Goal: Task Accomplishment & Management: Manage account settings

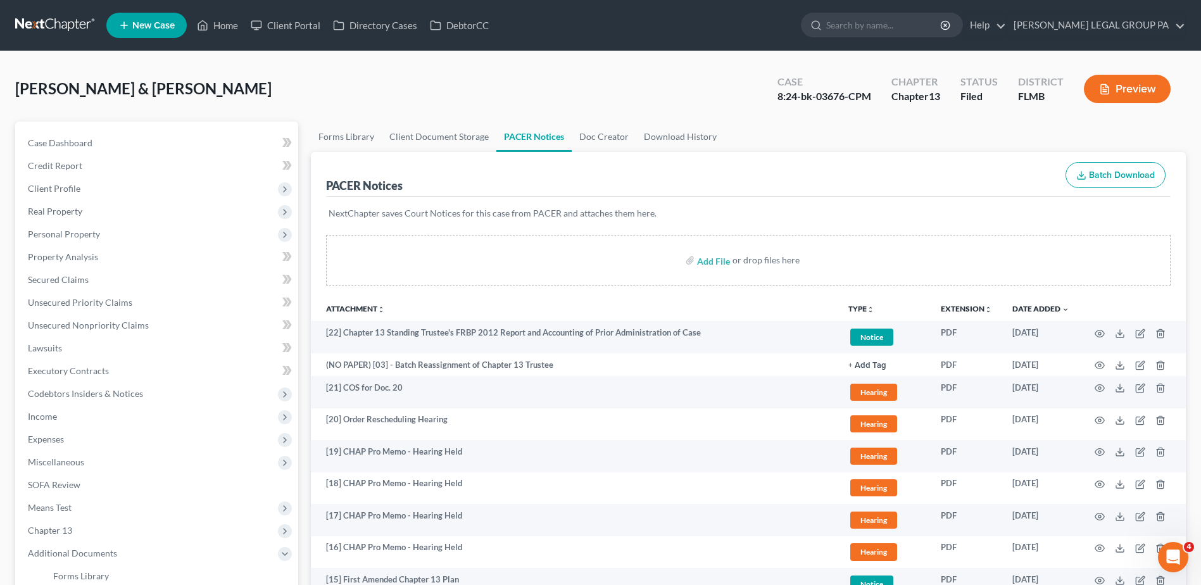
click at [69, 24] on link at bounding box center [55, 25] width 81 height 23
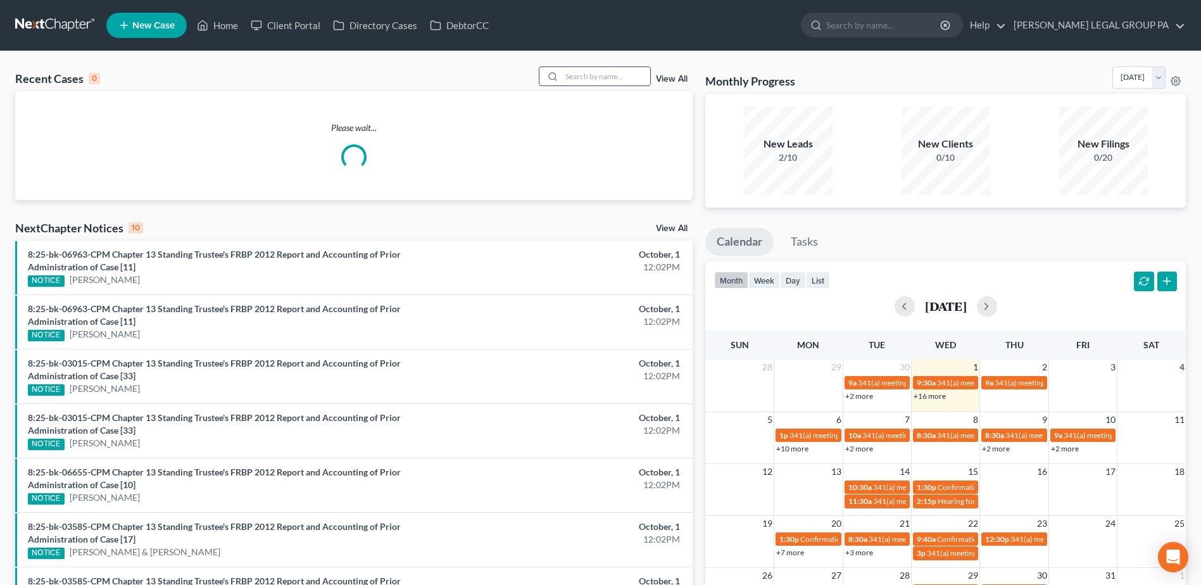
click at [592, 76] on input "search" at bounding box center [605, 76] width 89 height 18
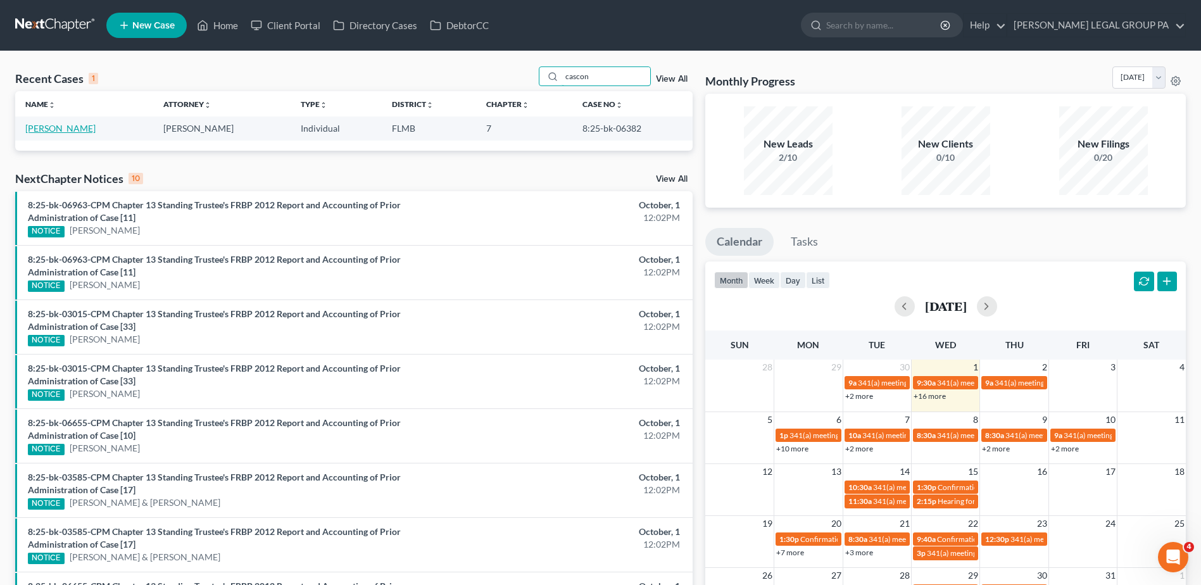
type input "cascon"
click at [73, 126] on link "Cascone, Samantha" at bounding box center [60, 128] width 70 height 11
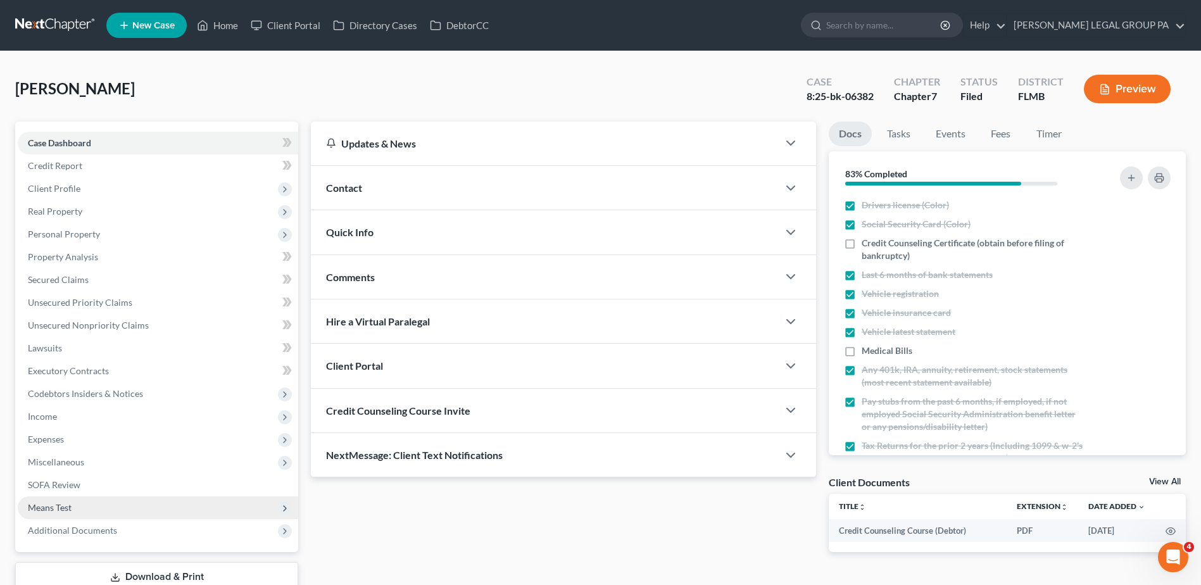
scroll to position [88, 0]
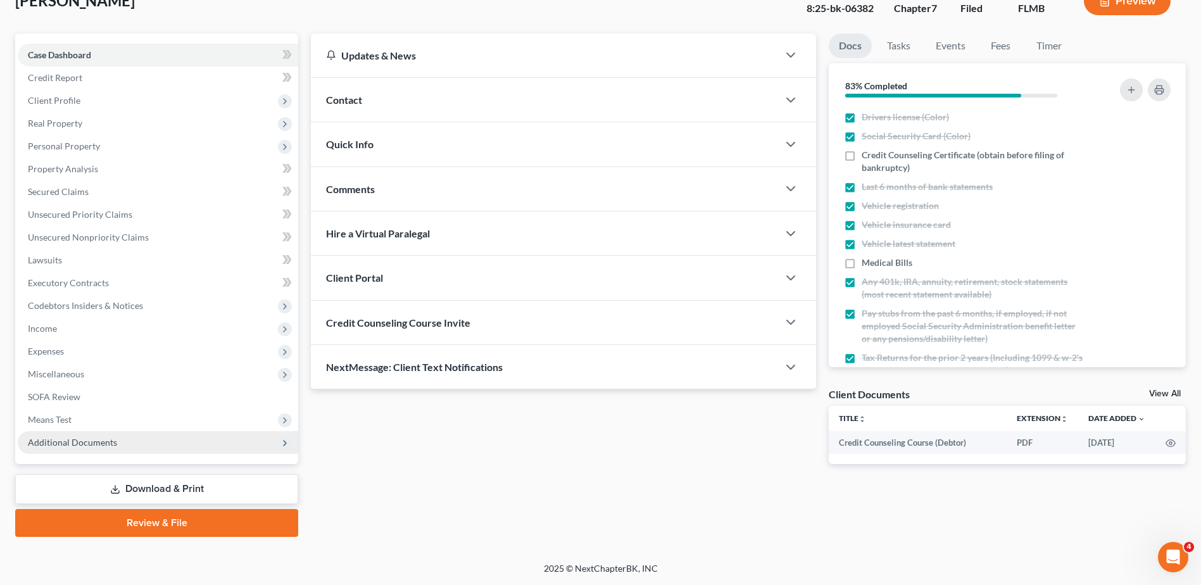
click at [137, 444] on span "Additional Documents" at bounding box center [158, 442] width 280 height 23
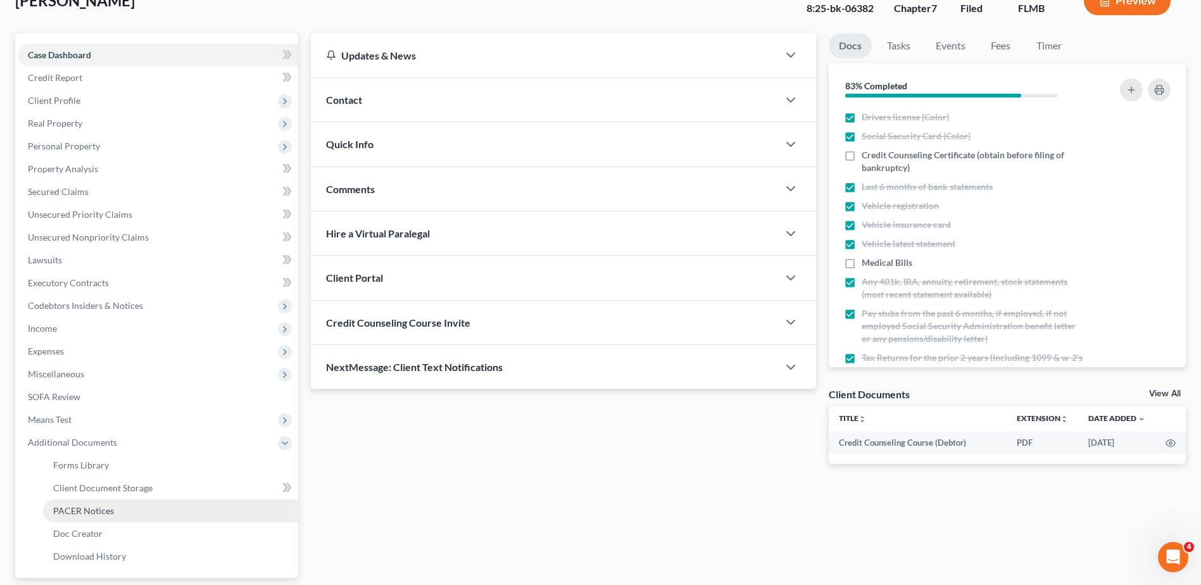
click at [103, 514] on span "PACER Notices" at bounding box center [83, 510] width 61 height 11
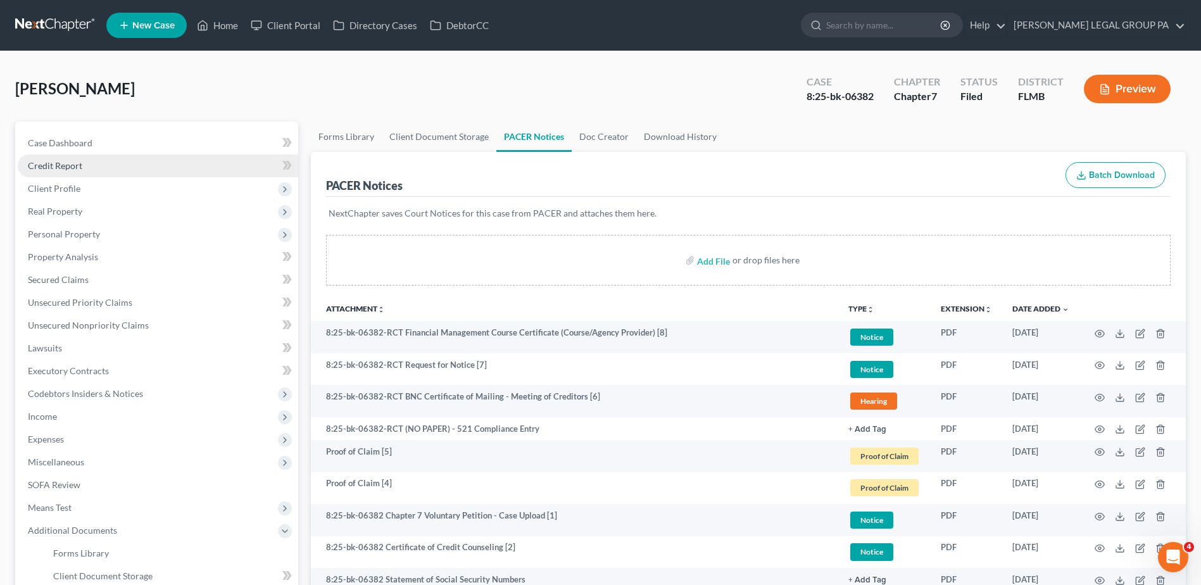
click at [63, 171] on link "Credit Report" at bounding box center [158, 165] width 280 height 23
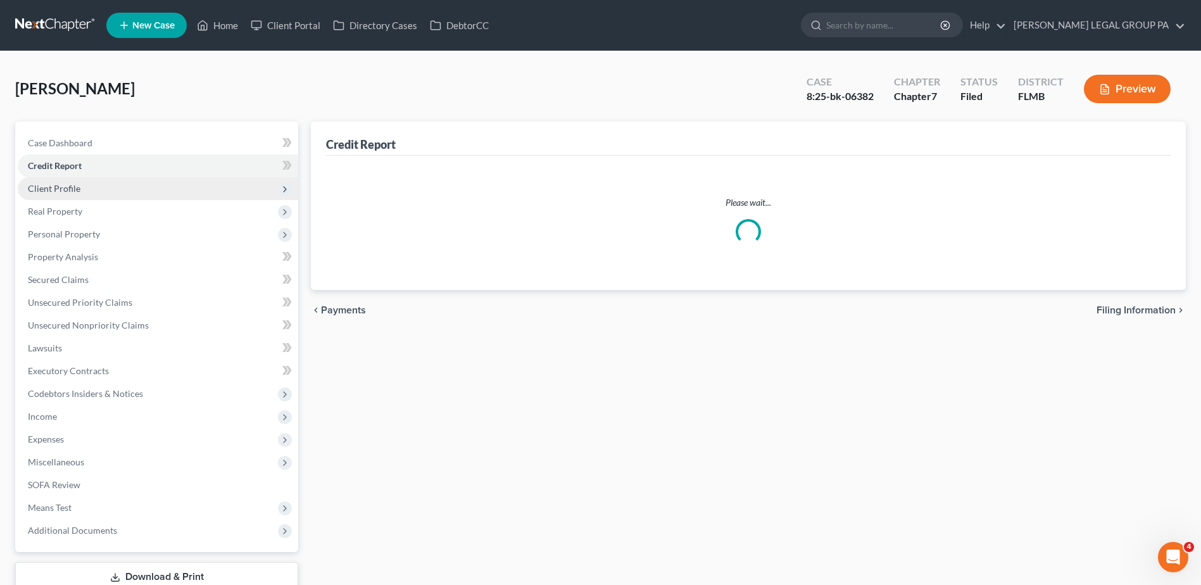
click at [76, 190] on span "Client Profile" at bounding box center [54, 188] width 53 height 11
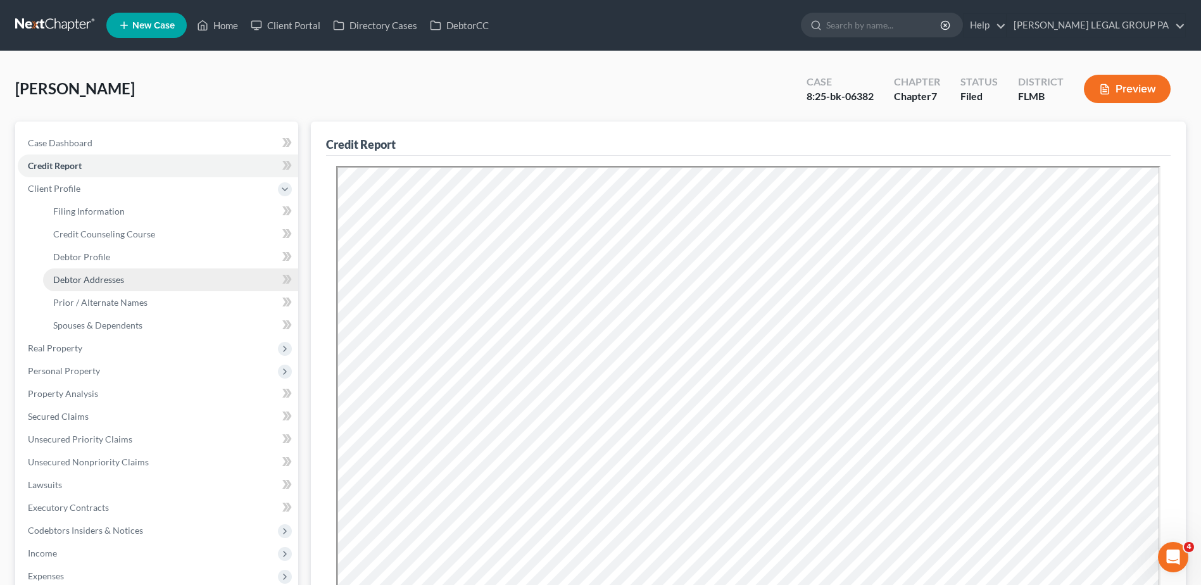
click at [97, 275] on span "Debtor Addresses" at bounding box center [88, 279] width 71 height 11
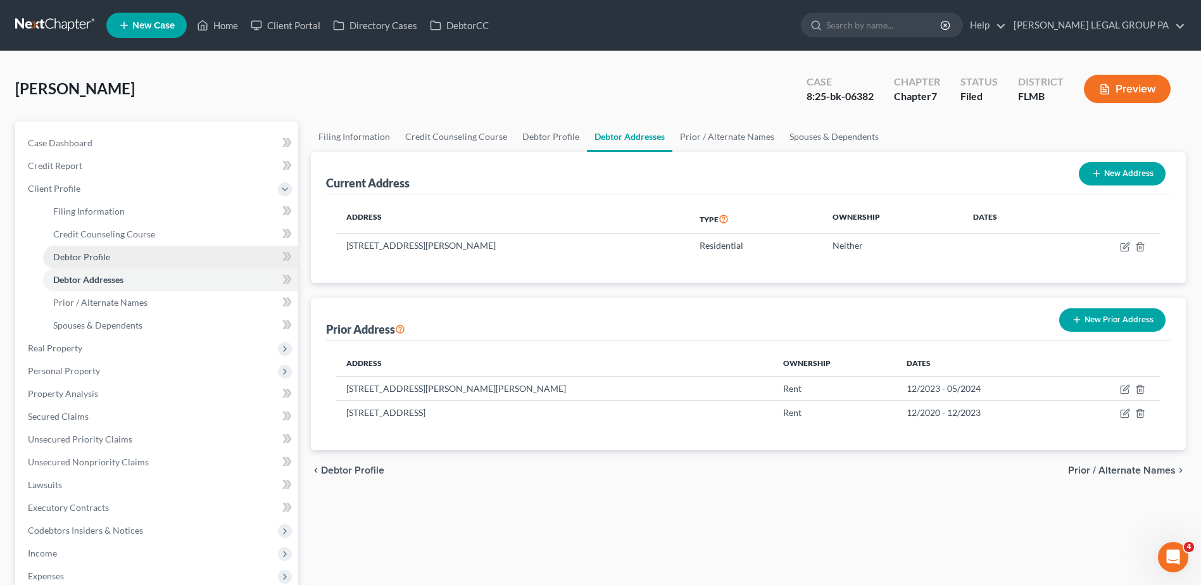
click at [103, 258] on span "Debtor Profile" at bounding box center [81, 256] width 57 height 11
select select "3"
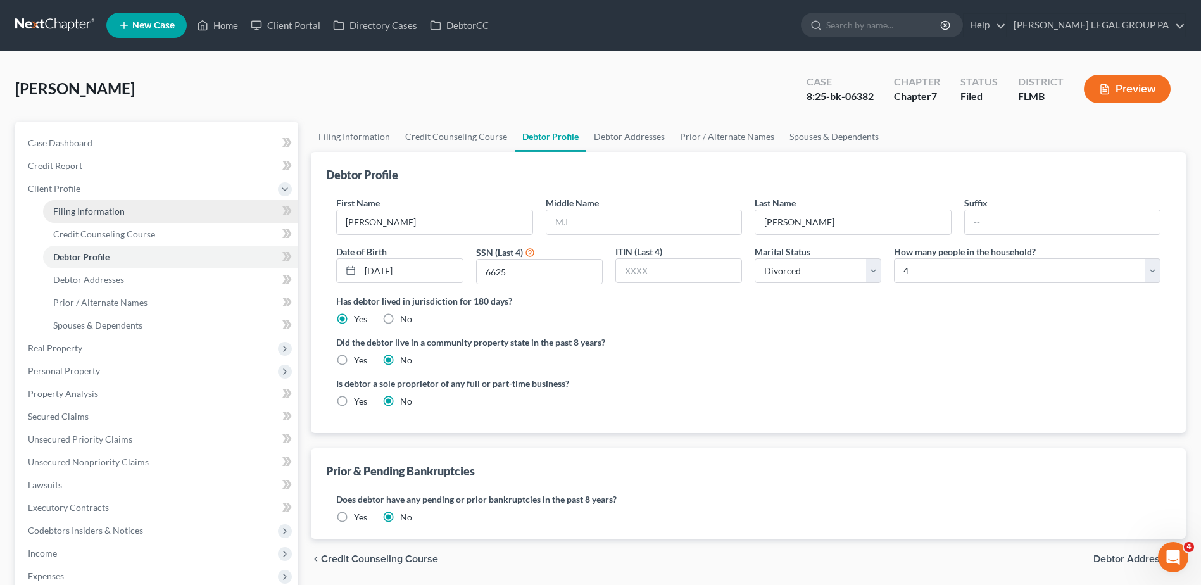
click at [113, 203] on link "Filing Information" at bounding box center [170, 211] width 255 height 23
select select "1"
select select "0"
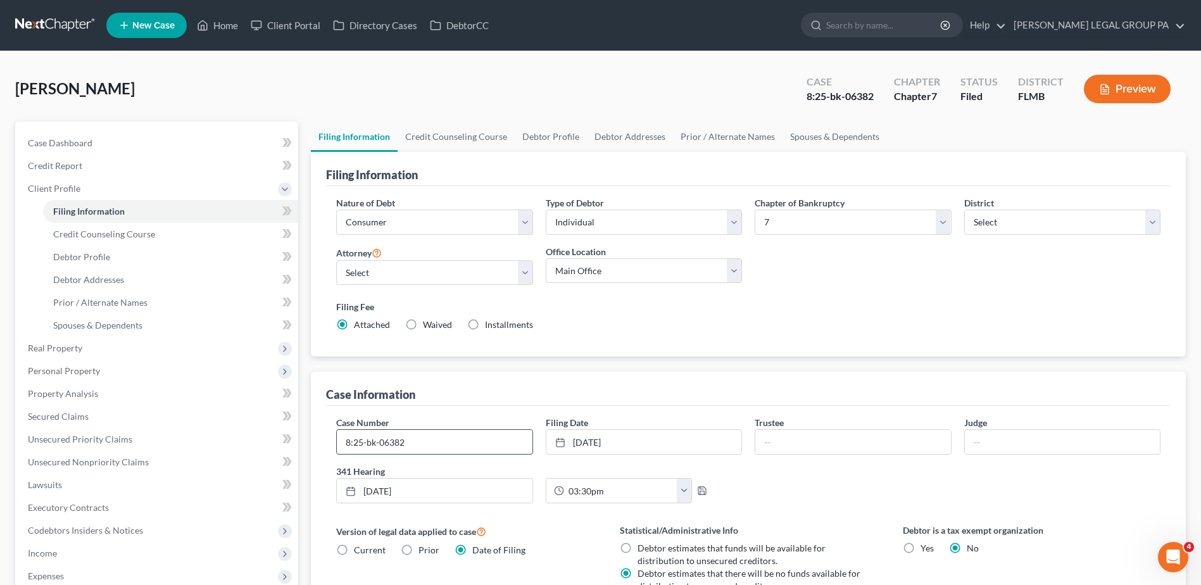
click at [437, 444] on input "8:25-bk-06382" at bounding box center [434, 442] width 195 height 24
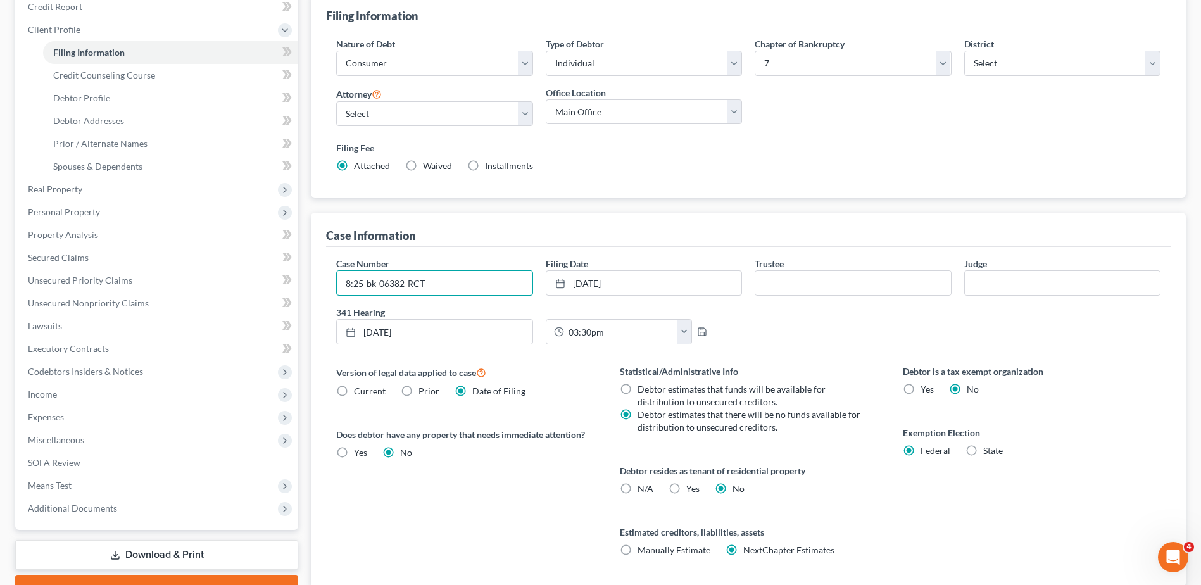
scroll to position [249, 0]
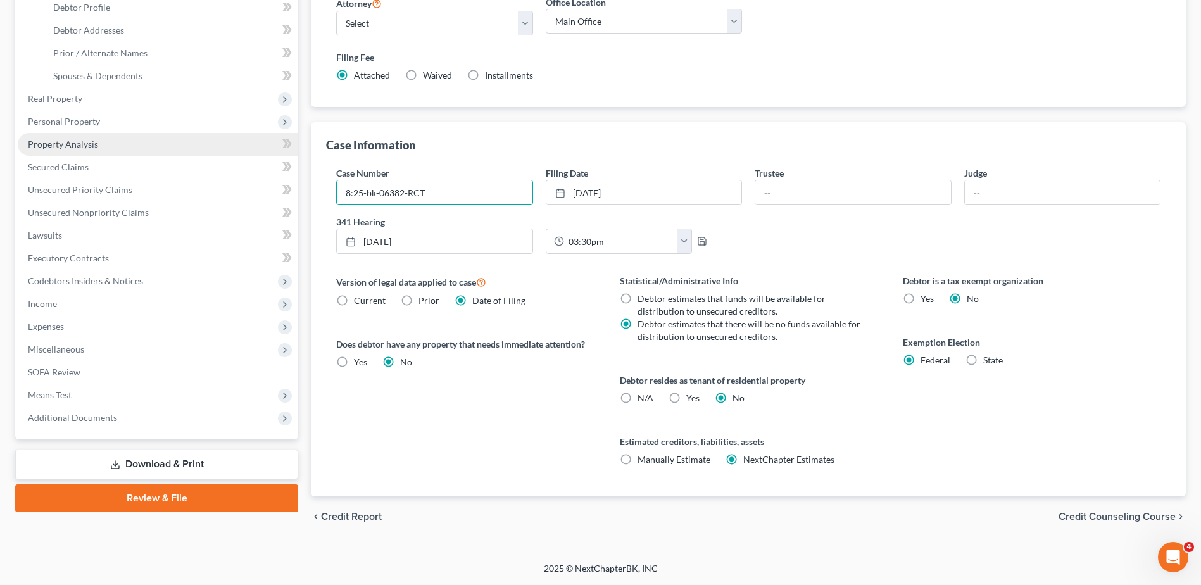
type input "8:25-bk-06382-RCT"
click at [66, 141] on span "Property Analysis" at bounding box center [63, 144] width 70 height 11
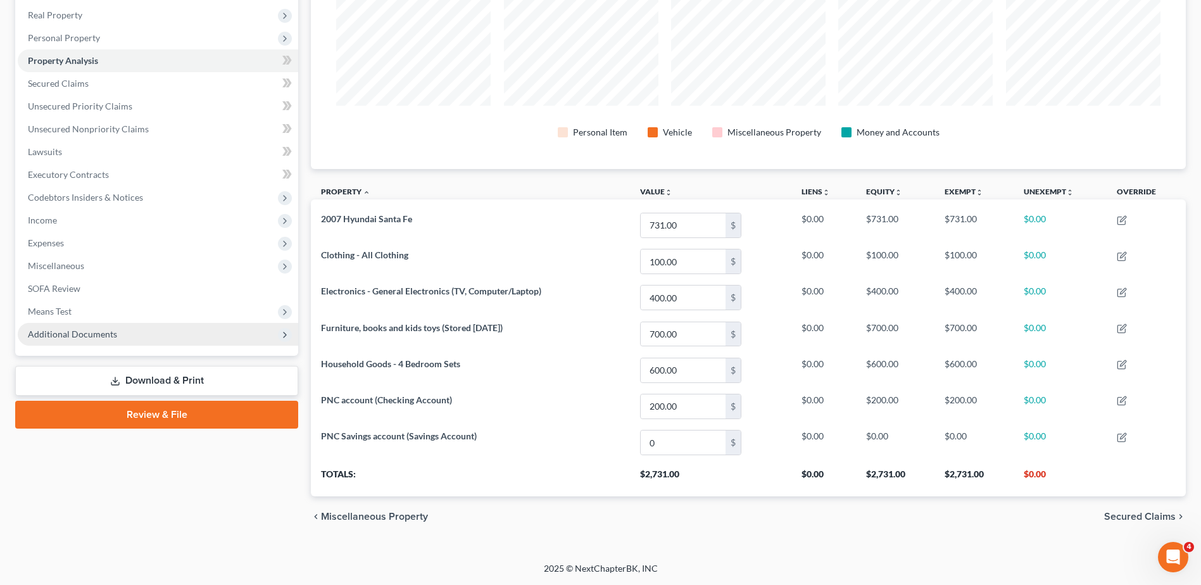
click at [113, 330] on span "Additional Documents" at bounding box center [72, 334] width 89 height 11
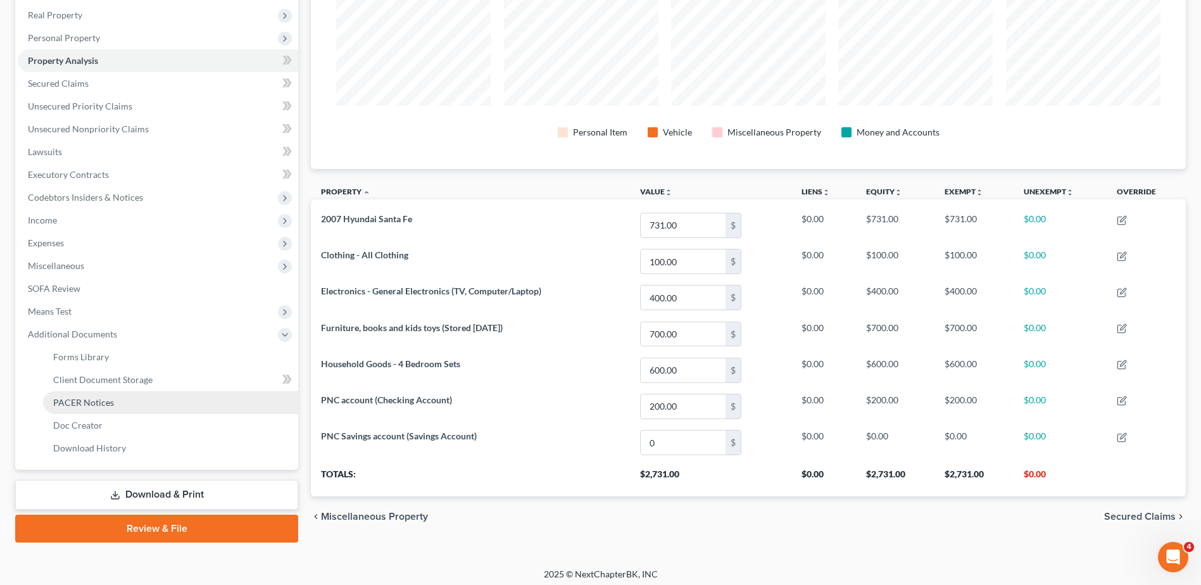
click at [111, 408] on link "PACER Notices" at bounding box center [170, 402] width 255 height 23
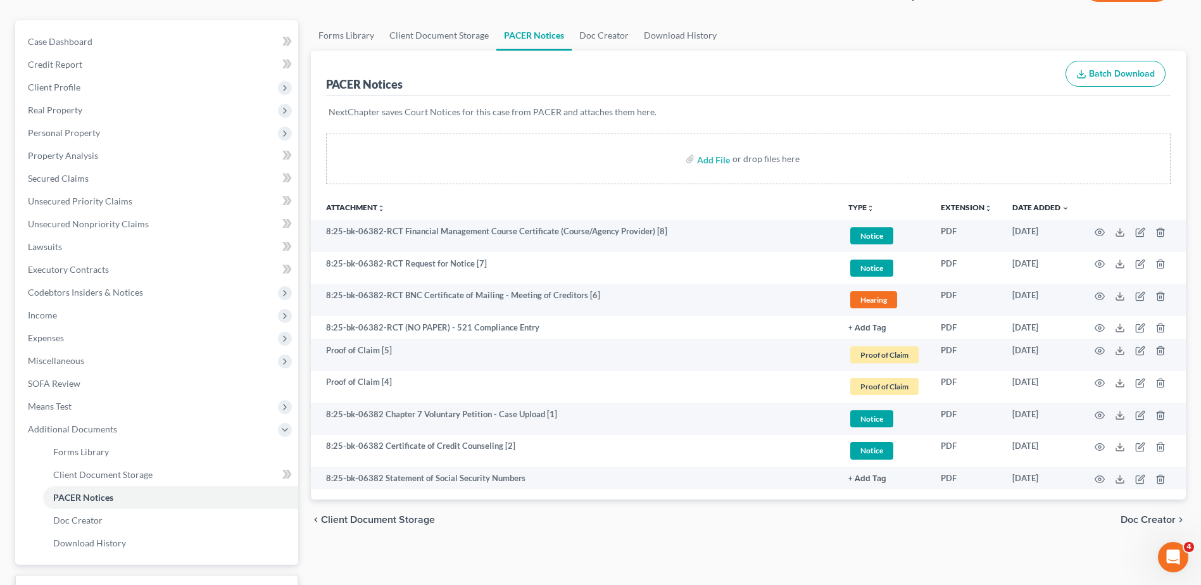
scroll to position [202, 0]
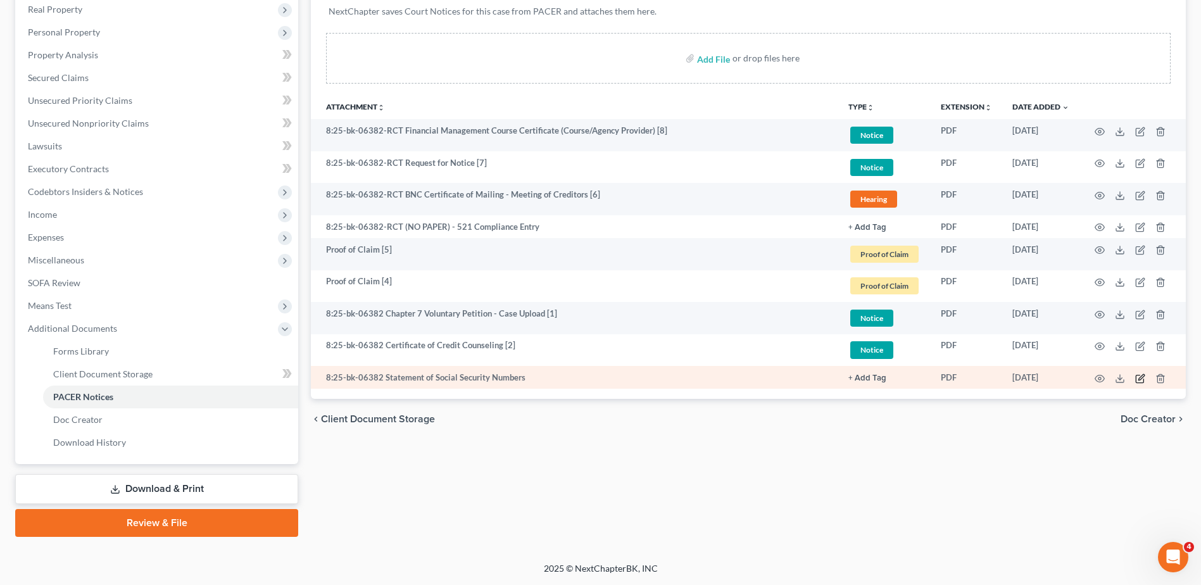
click at [1138, 379] on icon "button" at bounding box center [1141, 377] width 6 height 6
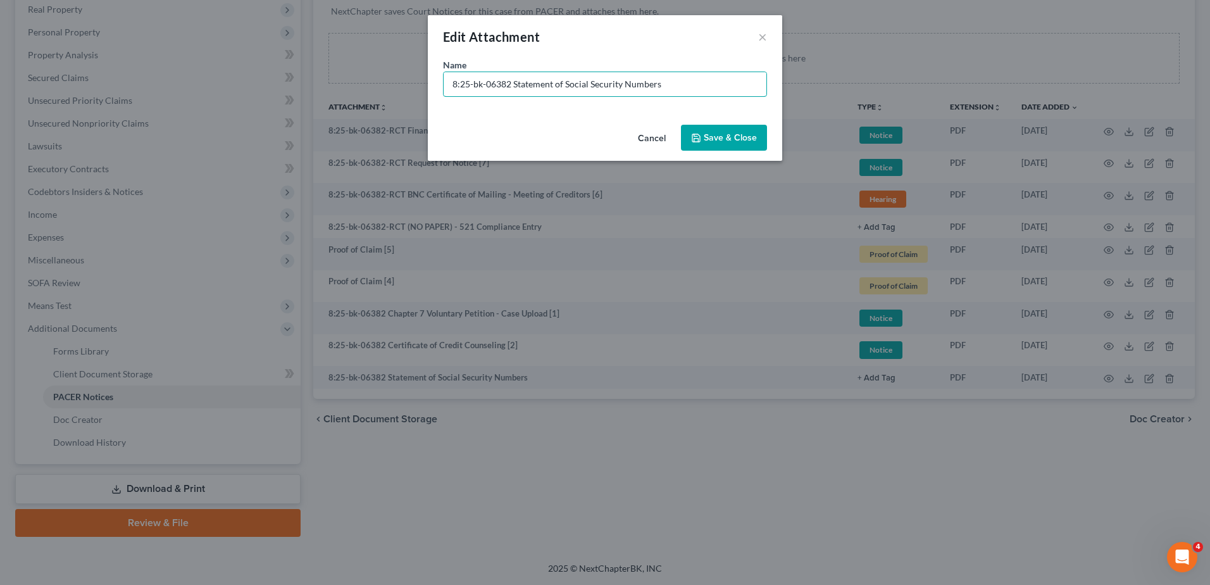
drag, startPoint x: 511, startPoint y: 86, endPoint x: 297, endPoint y: 93, distance: 214.1
click at [297, 93] on div "Edit Attachment × Name * 8:25-bk-06382 Statement of Social Security Numbers Can…" at bounding box center [605, 292] width 1210 height 585
type input "Document [03] - Statement of Social Security Numbers"
click at [754, 142] on span "Save & Close" at bounding box center [730, 137] width 53 height 11
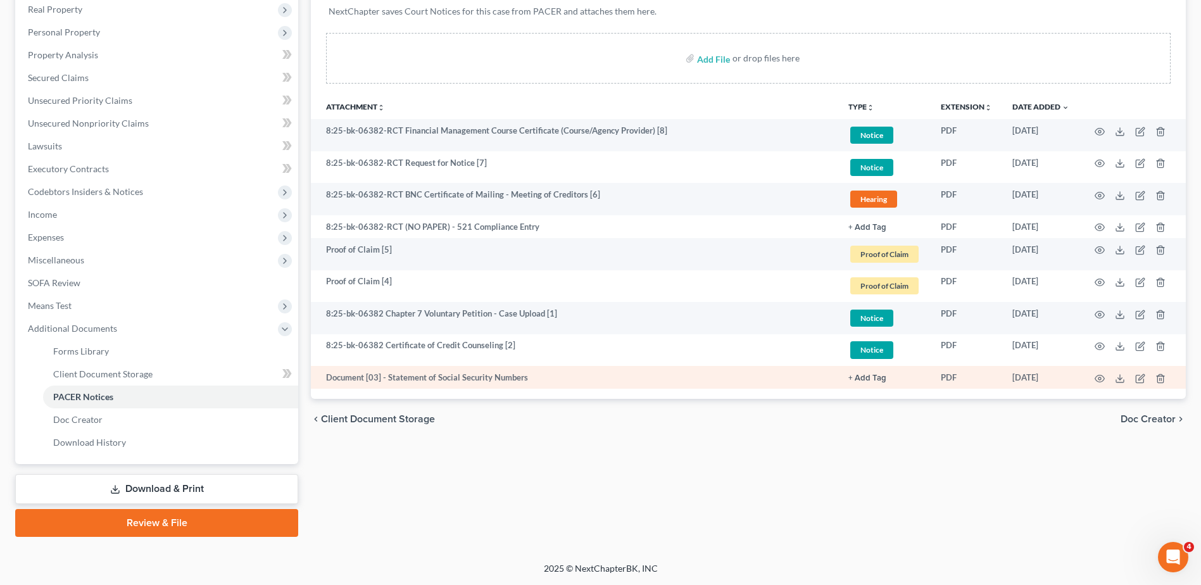
click at [878, 372] on link "+ Add Tag" at bounding box center [884, 378] width 72 height 12
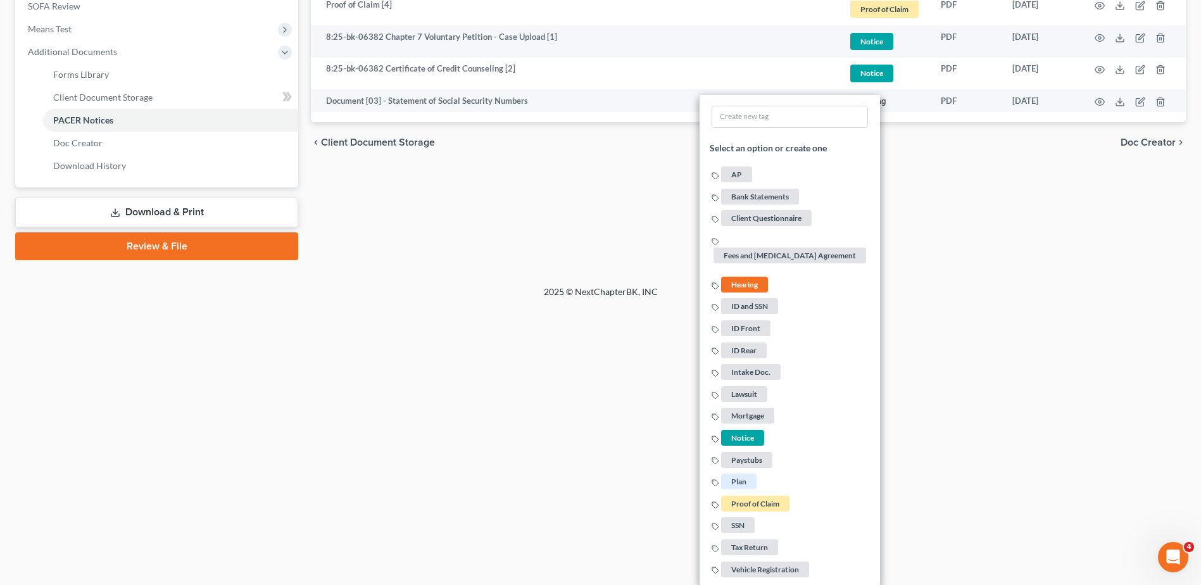
drag, startPoint x: 744, startPoint y: 439, endPoint x: 874, endPoint y: 425, distance: 129.8
click at [744, 437] on span "Notice" at bounding box center [742, 438] width 43 height 16
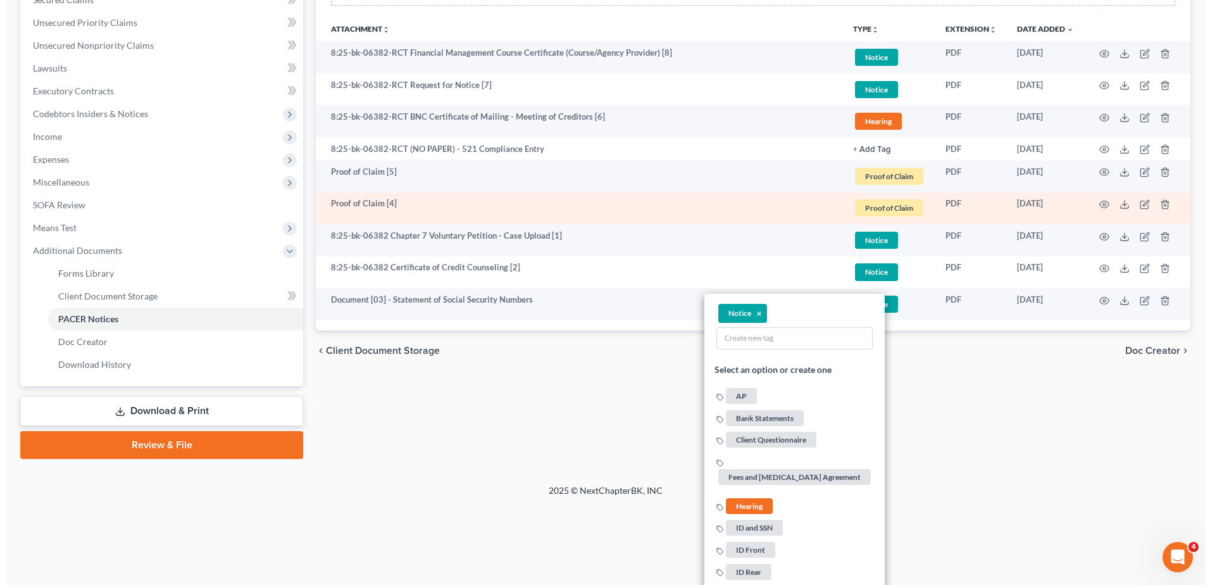
scroll to position [162, 0]
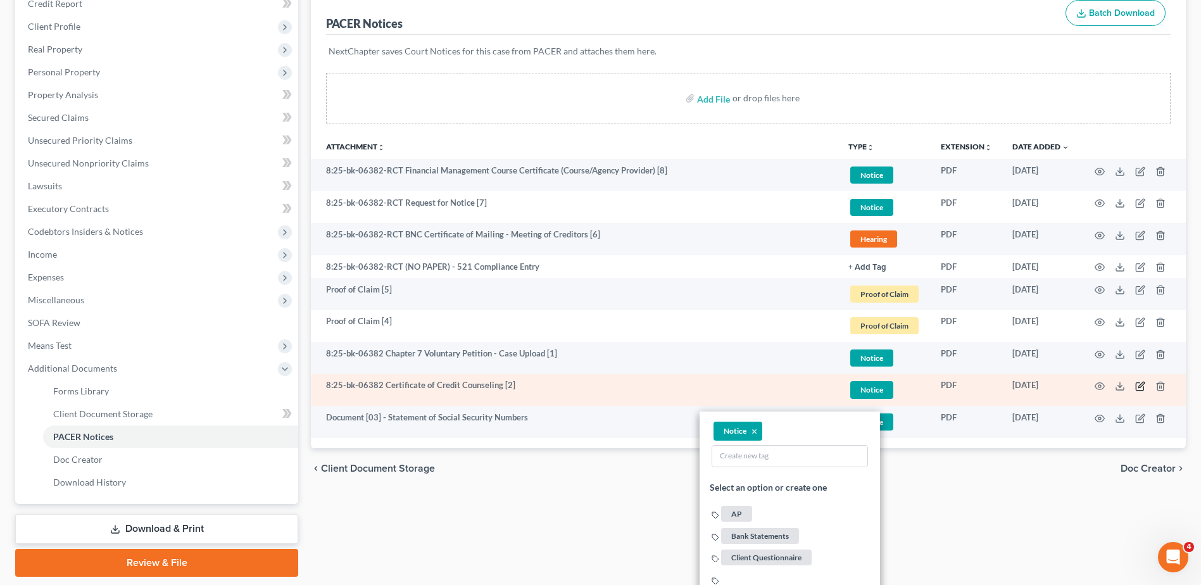
click at [1138, 389] on icon "button" at bounding box center [1140, 386] width 10 height 10
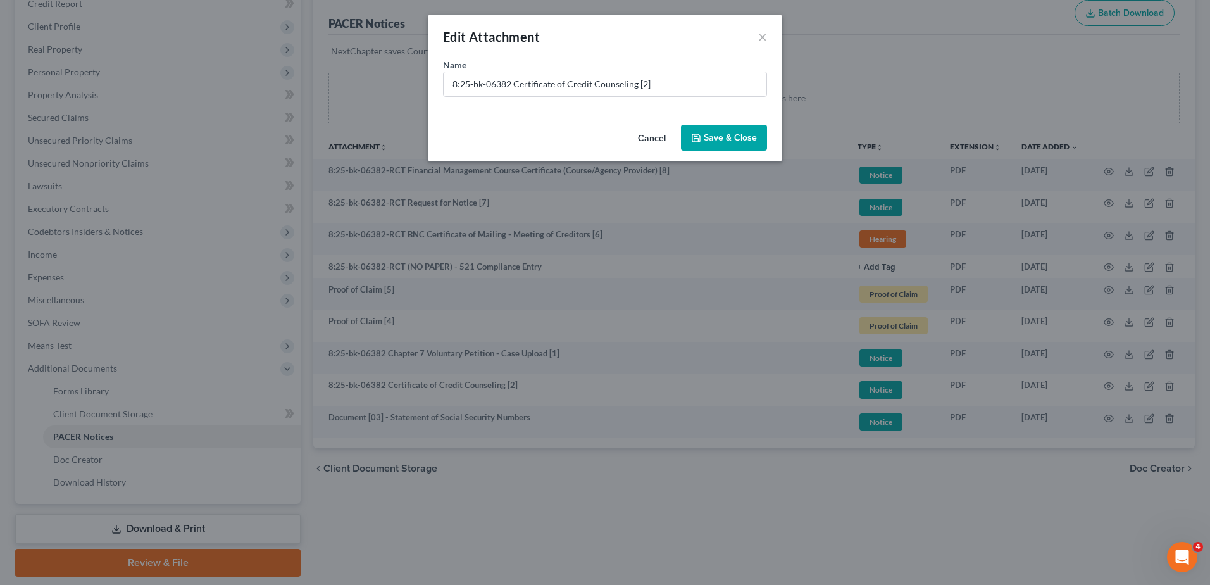
drag, startPoint x: 513, startPoint y: 83, endPoint x: 404, endPoint y: 93, distance: 109.3
click at [424, 93] on div "Edit Attachment × Name * 8:25-bk-06382 Certificate of Credit Counseling [2] Can…" at bounding box center [605, 292] width 1210 height 585
paste input "Document [03] -"
click at [502, 80] on input "Document [03] - Certificate of Credit Counseling [2]" at bounding box center [605, 84] width 323 height 24
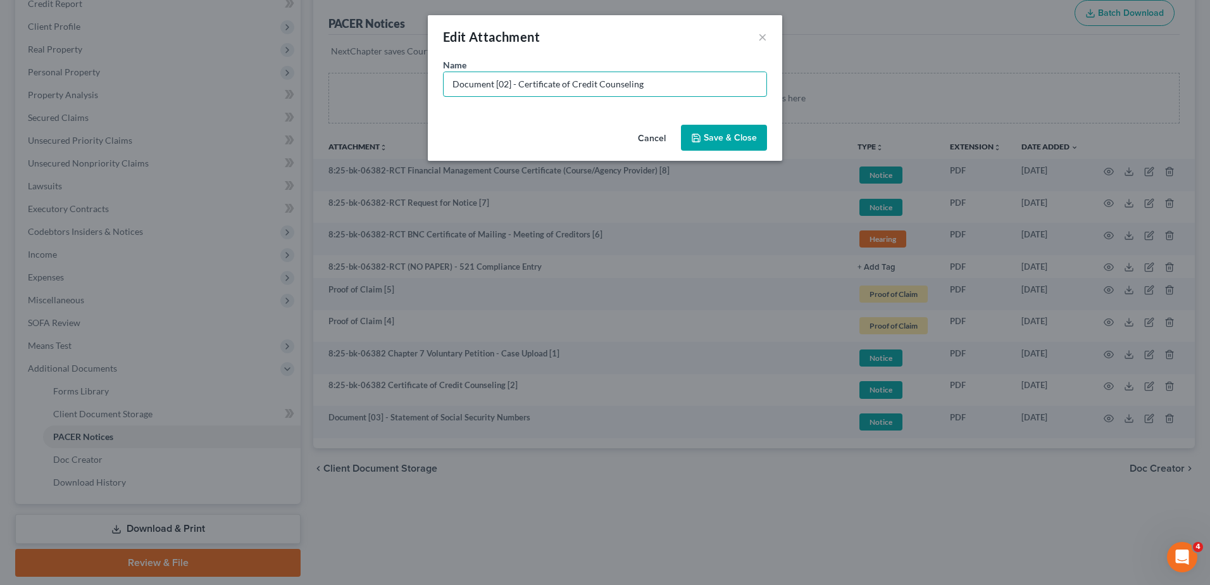
type input "Document [02] - Certificate of Credit Counseling"
click at [745, 132] on span "Save & Close" at bounding box center [730, 137] width 53 height 11
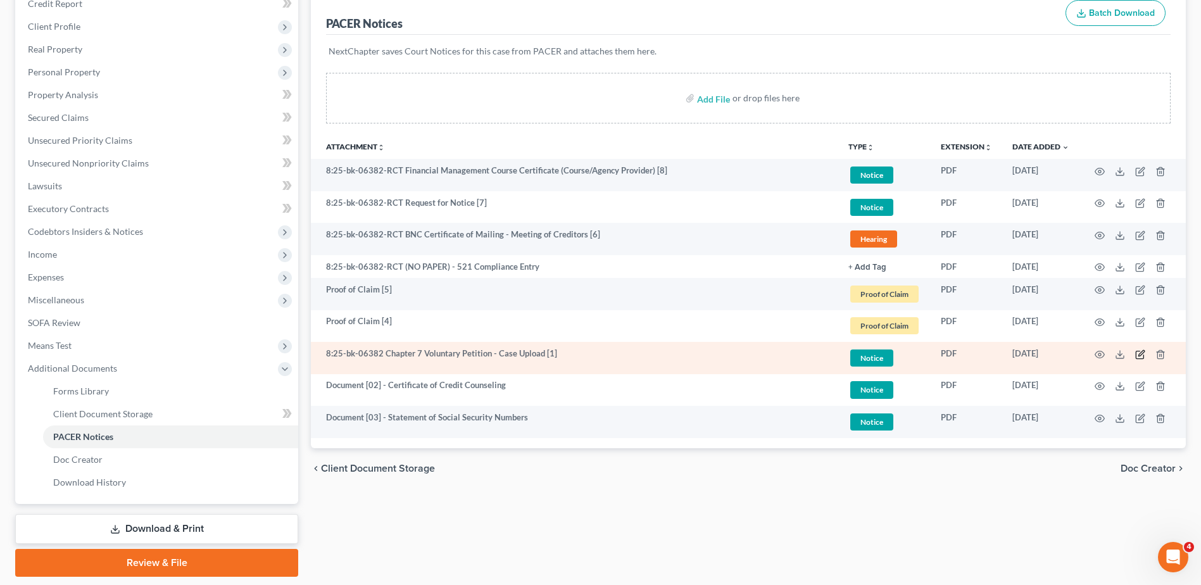
click at [1141, 355] on icon "button" at bounding box center [1140, 354] width 10 height 10
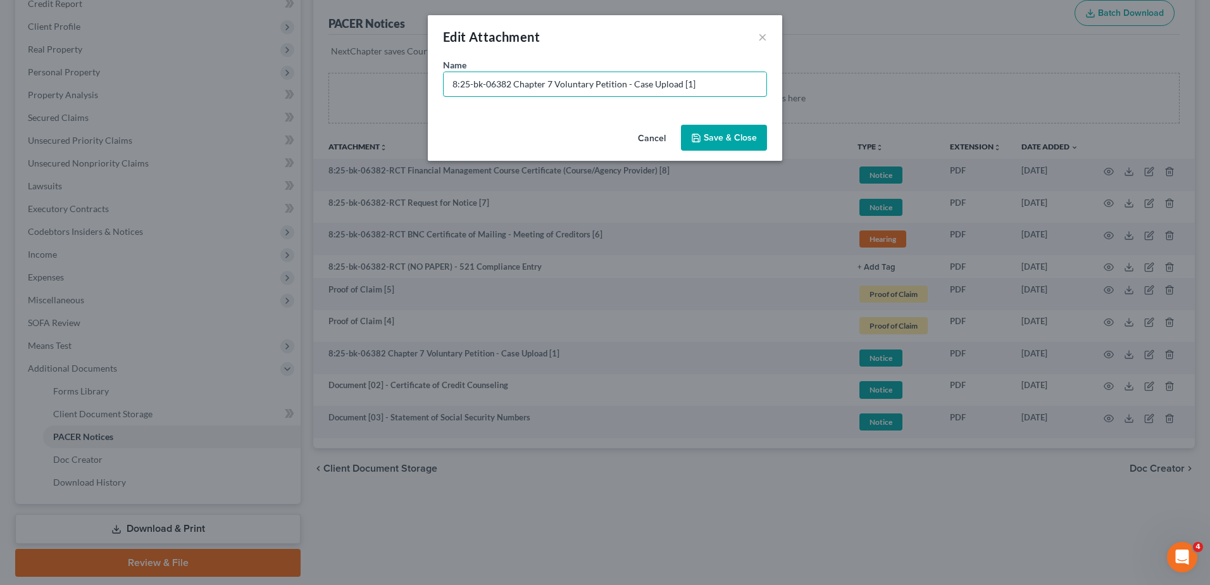
drag, startPoint x: 512, startPoint y: 82, endPoint x: 394, endPoint y: 99, distance: 119.5
click at [394, 99] on div "Edit Attachment × Name * 8:25-bk-06382 Chapter 7 Voluntary Petition - Case Uplo…" at bounding box center [605, 292] width 1210 height 585
paste input "Document [03] -"
type input "Document [01] - Chapter 7 Voluntary Petition"
click at [736, 135] on span "Save & Close" at bounding box center [730, 137] width 53 height 11
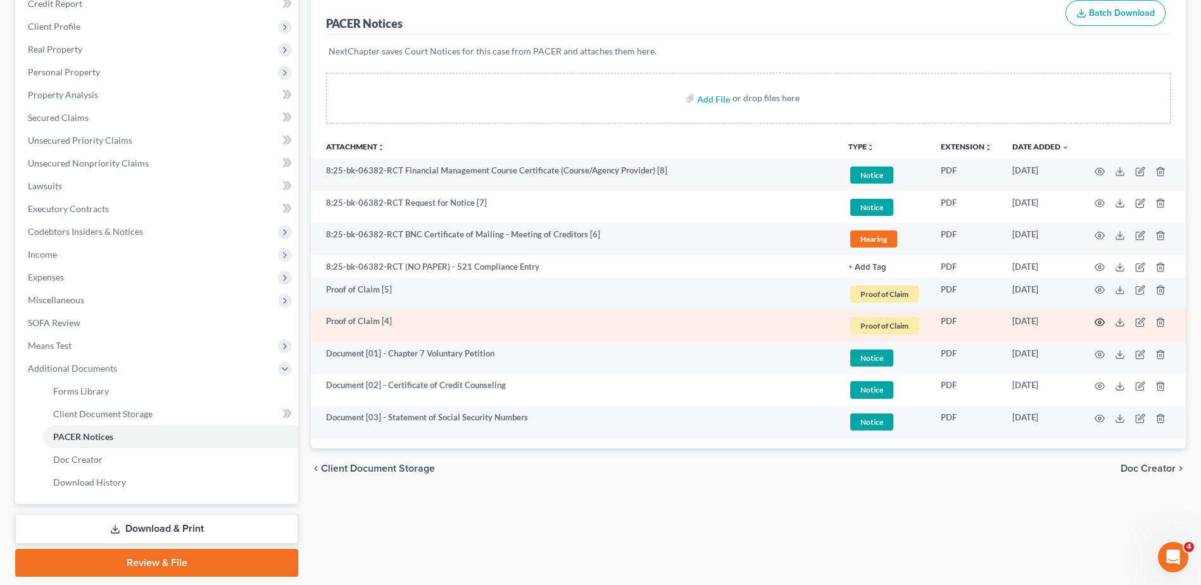
click at [1100, 320] on icon "button" at bounding box center [1099, 322] width 10 height 10
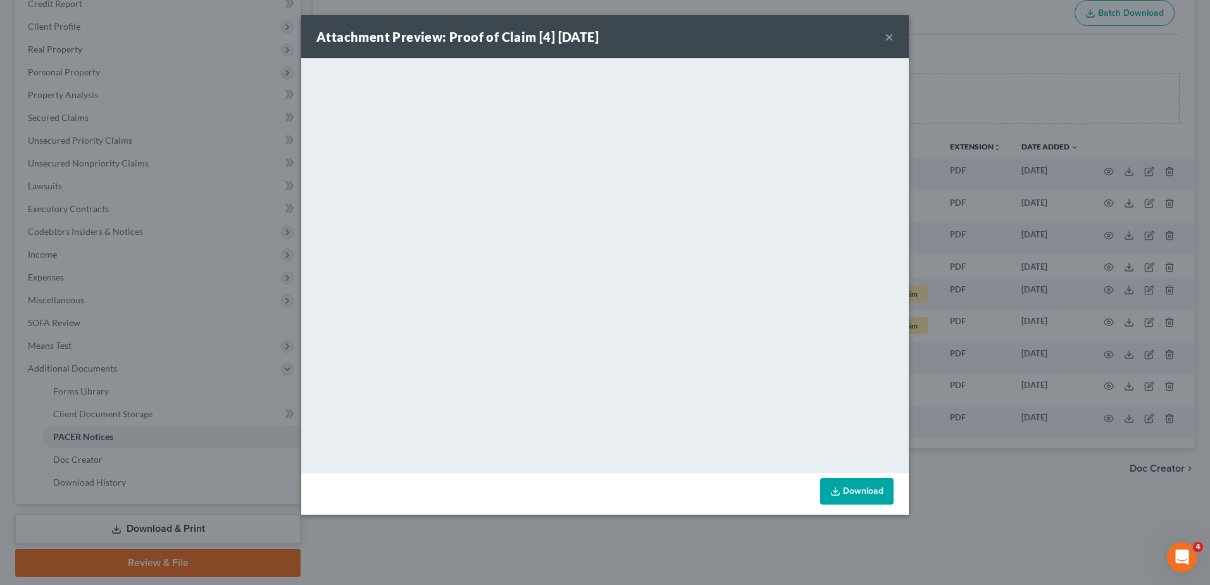
click at [891, 39] on button "×" at bounding box center [889, 36] width 9 height 15
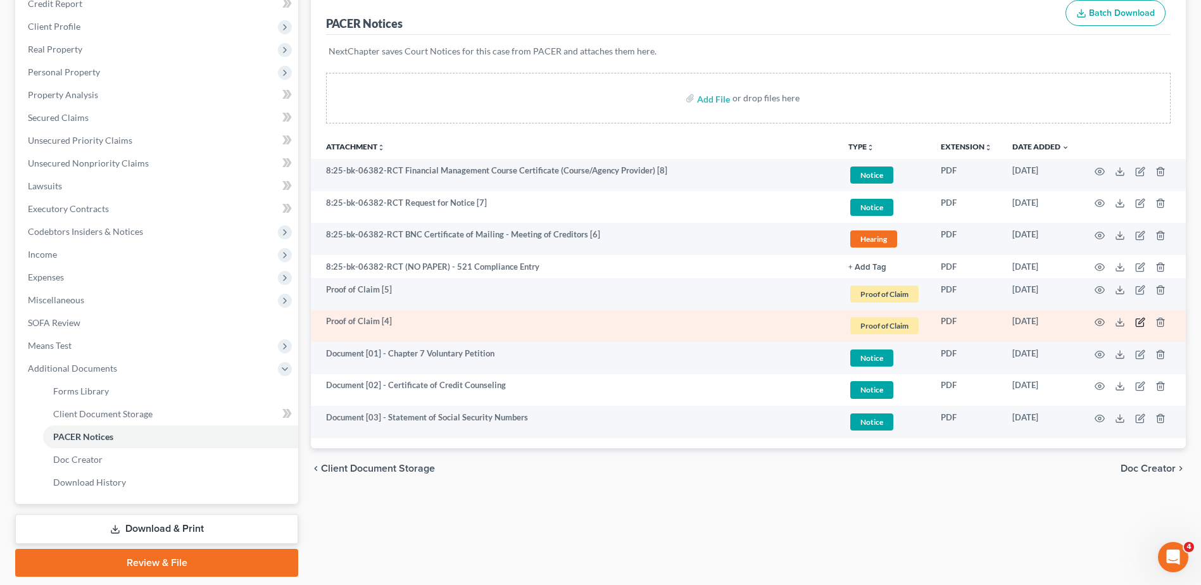
click at [1141, 322] on icon "button" at bounding box center [1140, 322] width 10 height 10
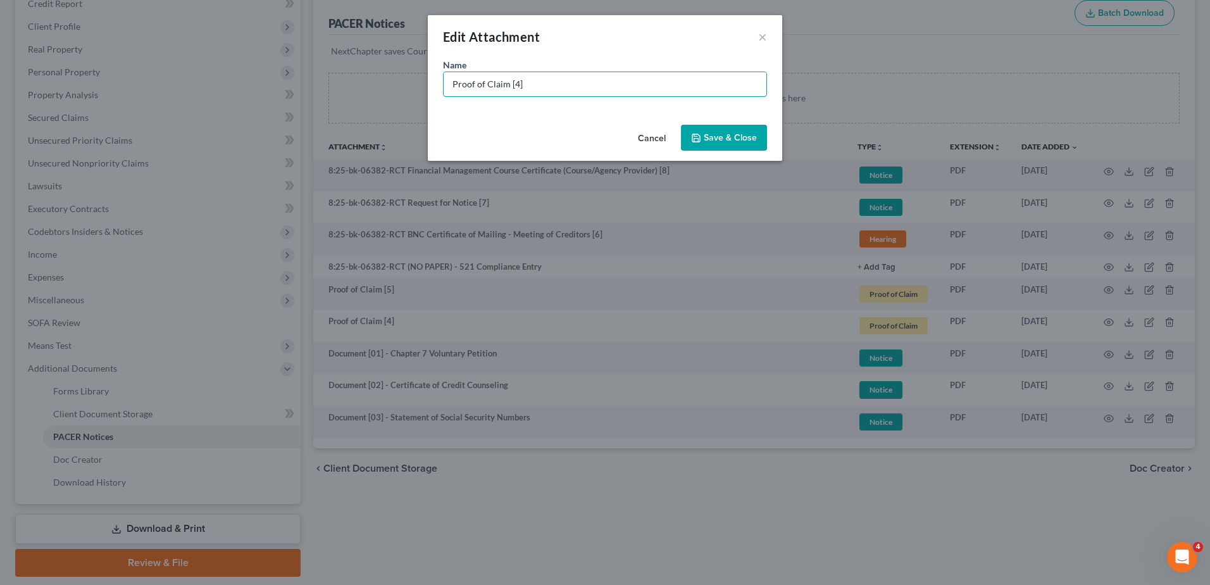
drag, startPoint x: 470, startPoint y: 77, endPoint x: 417, endPoint y: 77, distance: 53.2
click at [361, 69] on div "Edit Attachment × Name * Proof of Claim [4] Cancel Save & Close" at bounding box center [605, 292] width 1210 height 585
paste input "Document [03] -"
click at [506, 86] on input "Document [03] -" at bounding box center [605, 84] width 323 height 24
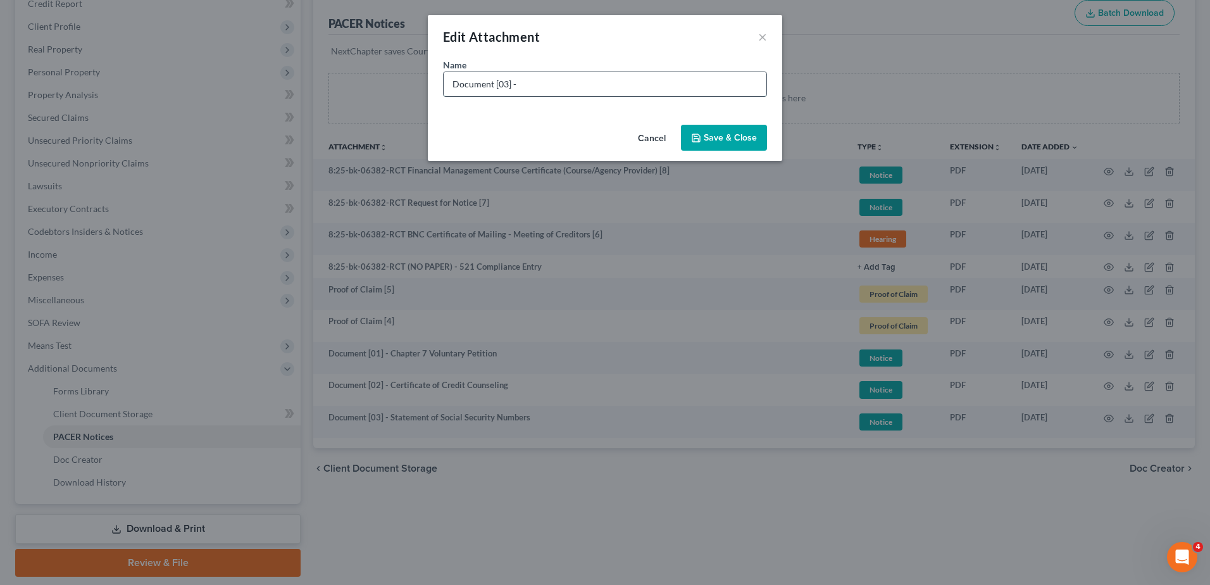
click at [501, 85] on input "Document [03] -" at bounding box center [605, 84] width 323 height 24
click at [595, 85] on input "Document [04] -" at bounding box center [605, 84] width 323 height 24
type input "Document [04] - Notice of Chapter 7 Bankruptcy Case"
click at [712, 137] on span "Save & Close" at bounding box center [730, 137] width 53 height 11
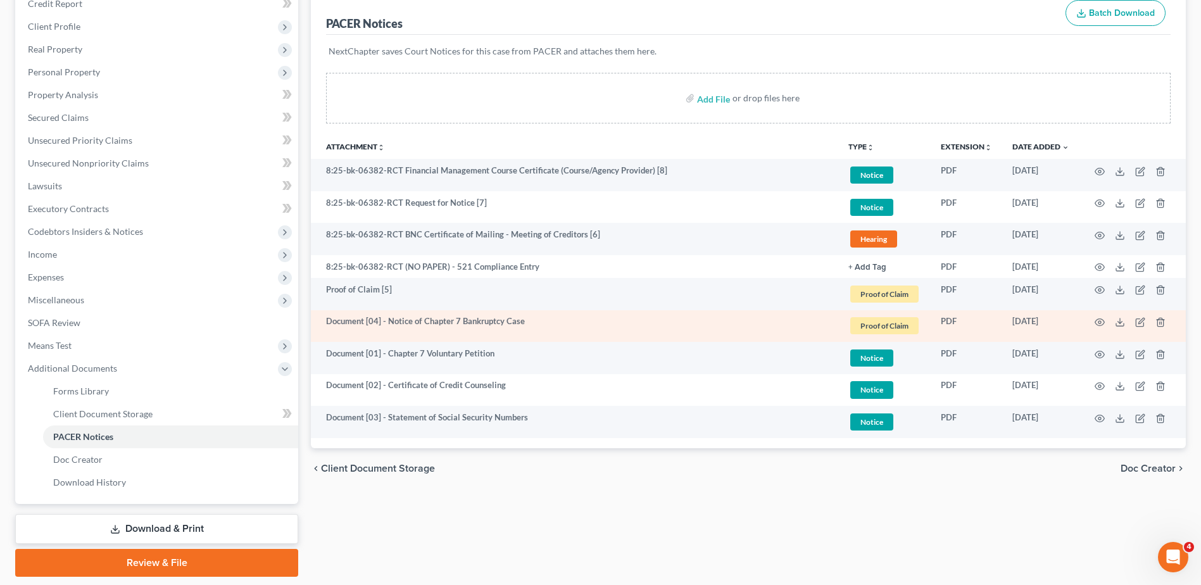
click at [892, 318] on span "Proof of Claim" at bounding box center [884, 325] width 68 height 17
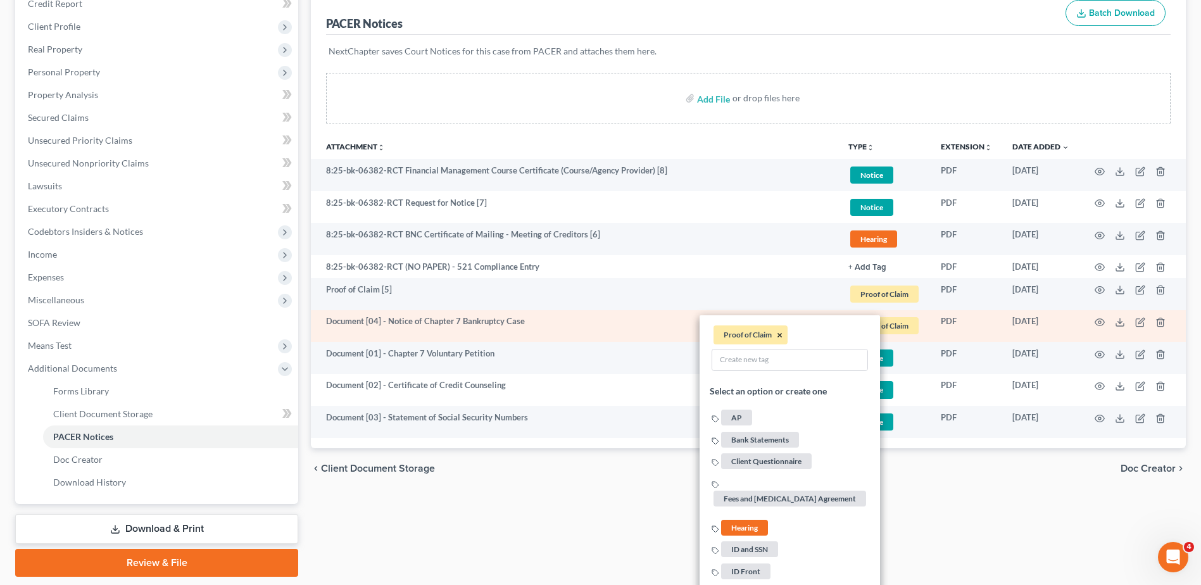
click at [779, 335] on button "×" at bounding box center [780, 335] width 6 height 11
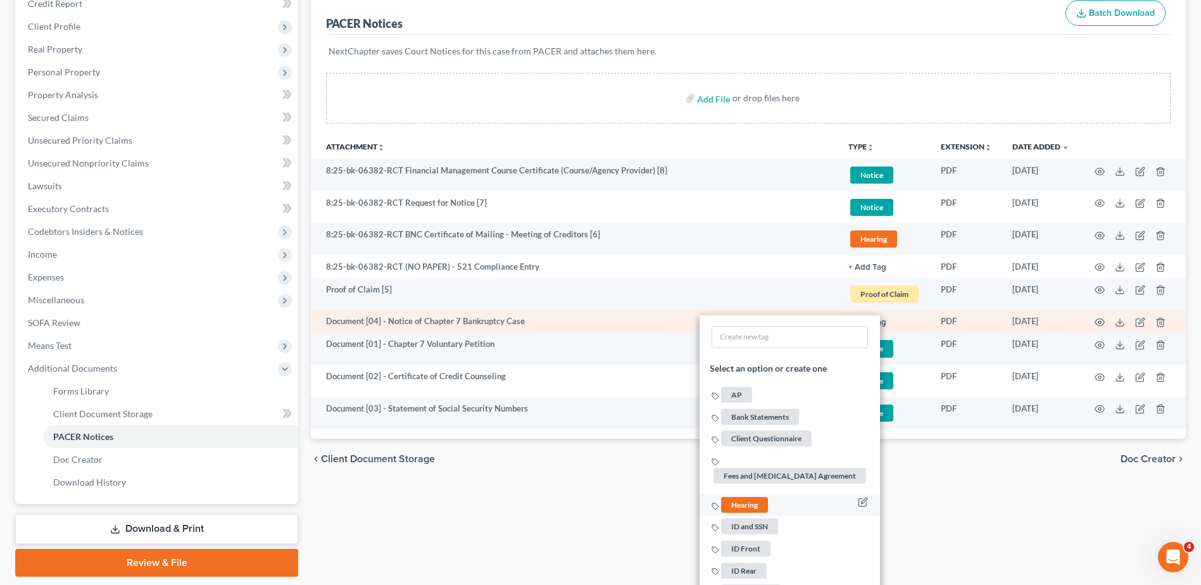
click at [749, 499] on span "Hearing" at bounding box center [744, 505] width 47 height 16
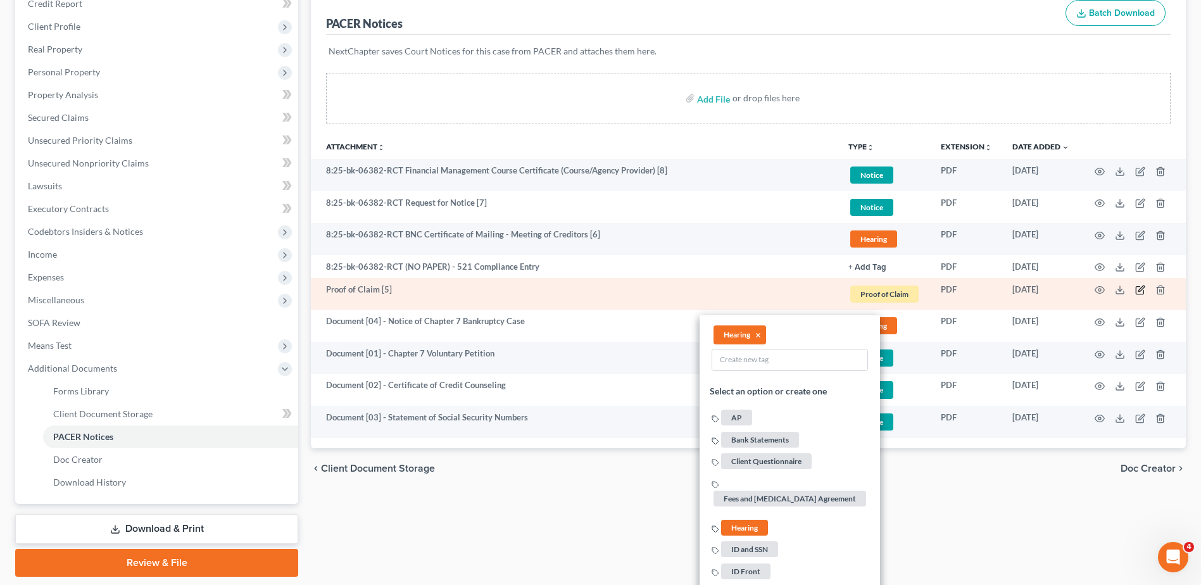
click at [1140, 289] on icon "button" at bounding box center [1141, 289] width 6 height 6
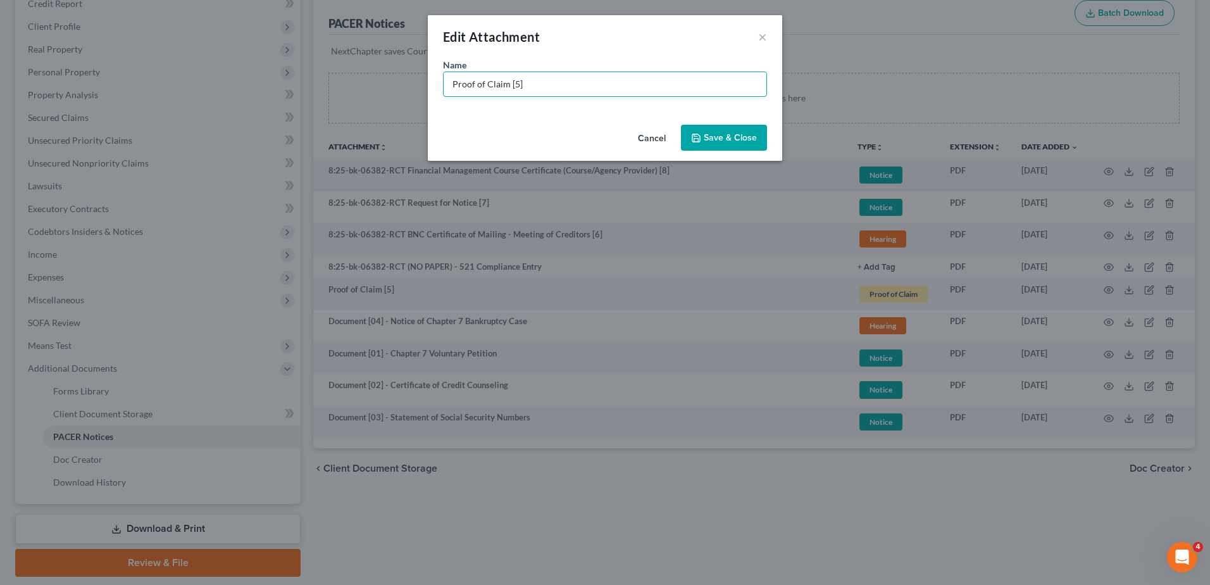
drag, startPoint x: 541, startPoint y: 87, endPoint x: 218, endPoint y: 87, distance: 322.2
click at [218, 87] on div "Edit Attachment × Name * Proof of Claim [5] Cancel Save & Close" at bounding box center [605, 292] width 1210 height 585
paste input "Document [03] -"
click at [503, 85] on input "Document [03] -" at bounding box center [605, 84] width 323 height 24
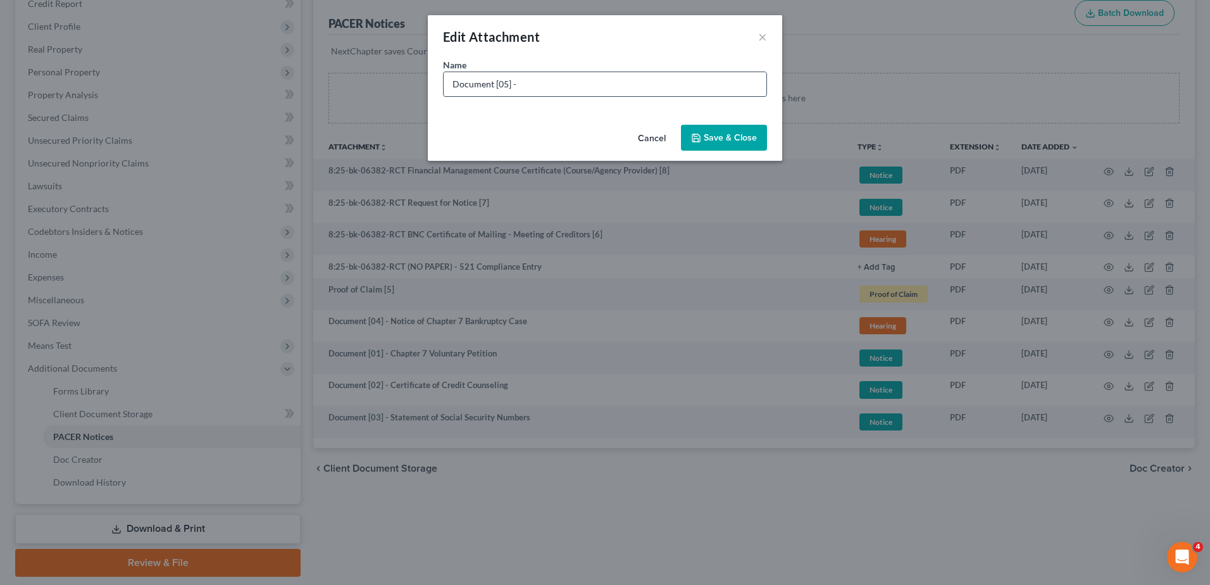
click at [589, 93] on input "Document [05] -" at bounding box center [605, 84] width 323 height 24
type input "Document [05] - Notice of Chapter 7 Bankruptcy Case"
click at [710, 125] on button "Save & Close" at bounding box center [724, 138] width 86 height 27
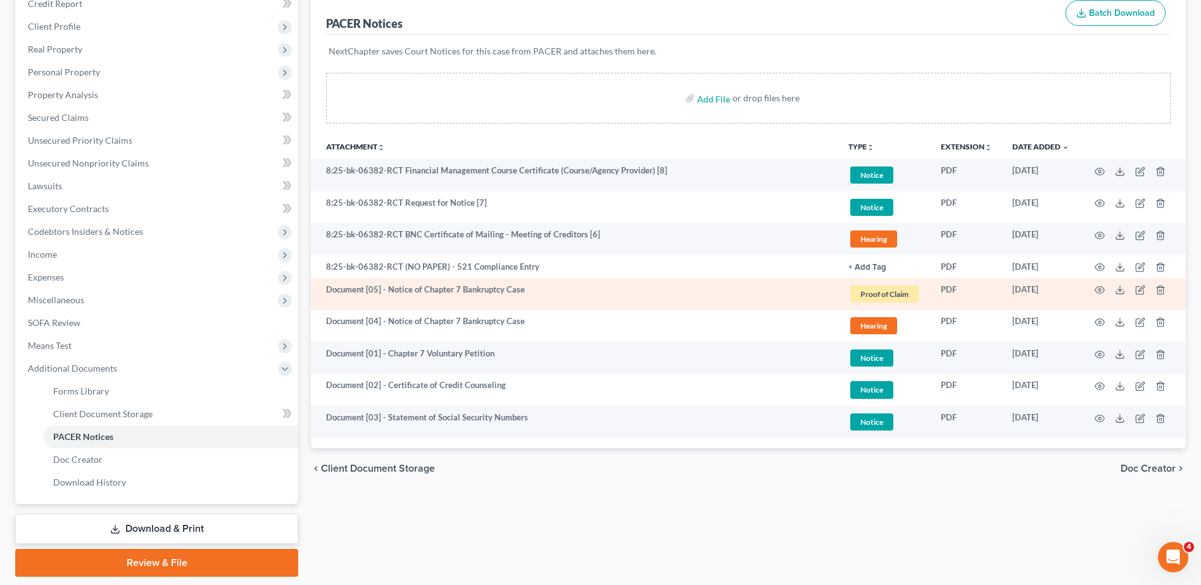
click at [866, 284] on link "Proof of Claim + Add Tag" at bounding box center [884, 294] width 72 height 21
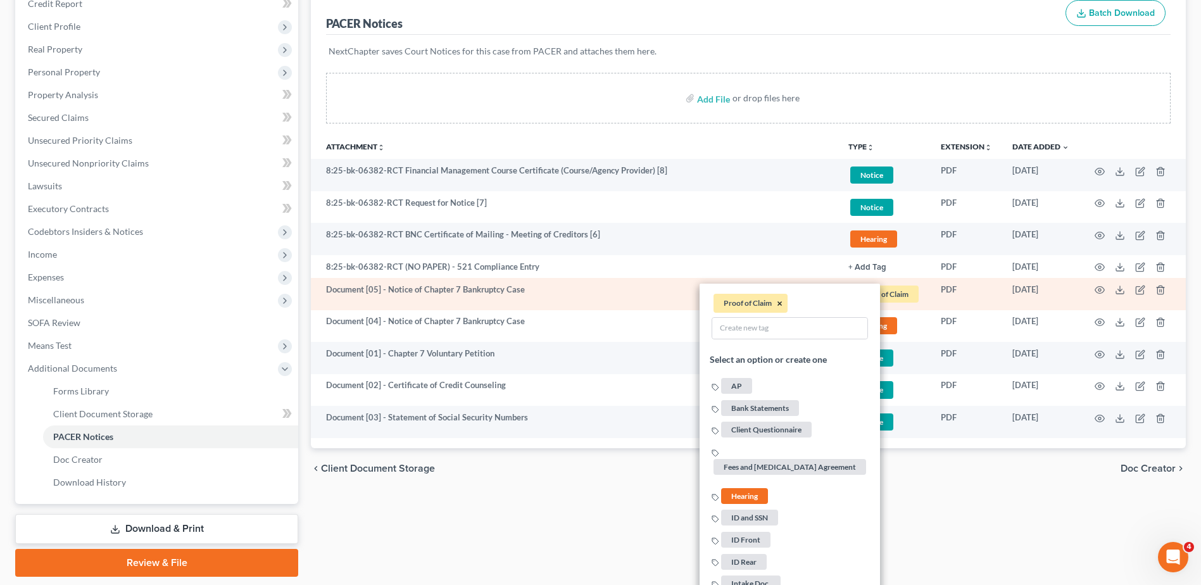
click at [777, 302] on button "×" at bounding box center [780, 303] width 6 height 11
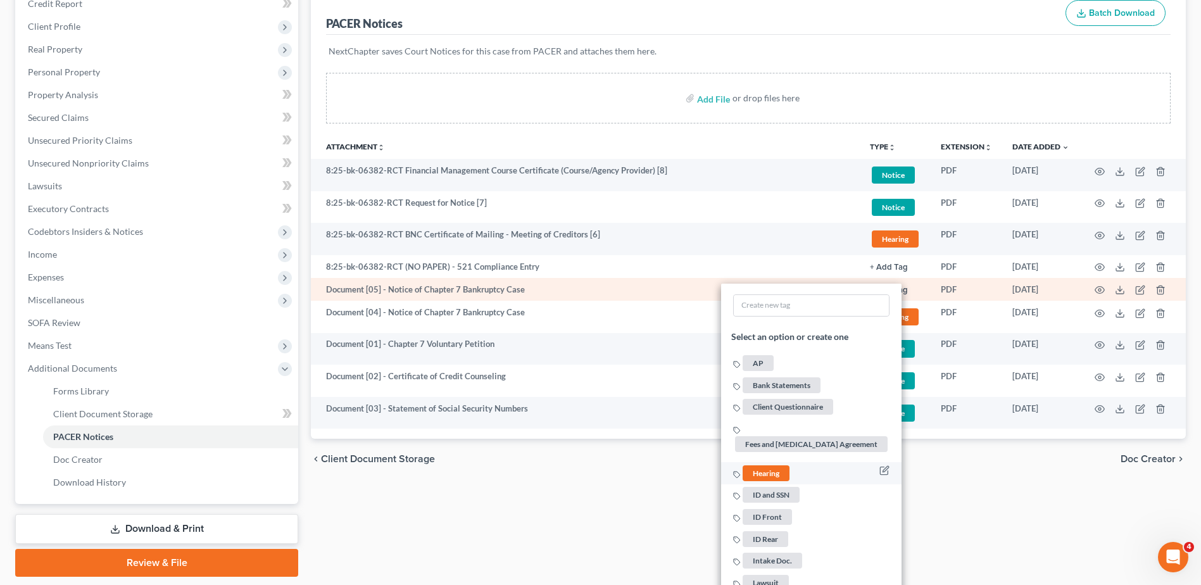
click at [768, 473] on span "Hearing" at bounding box center [766, 473] width 47 height 16
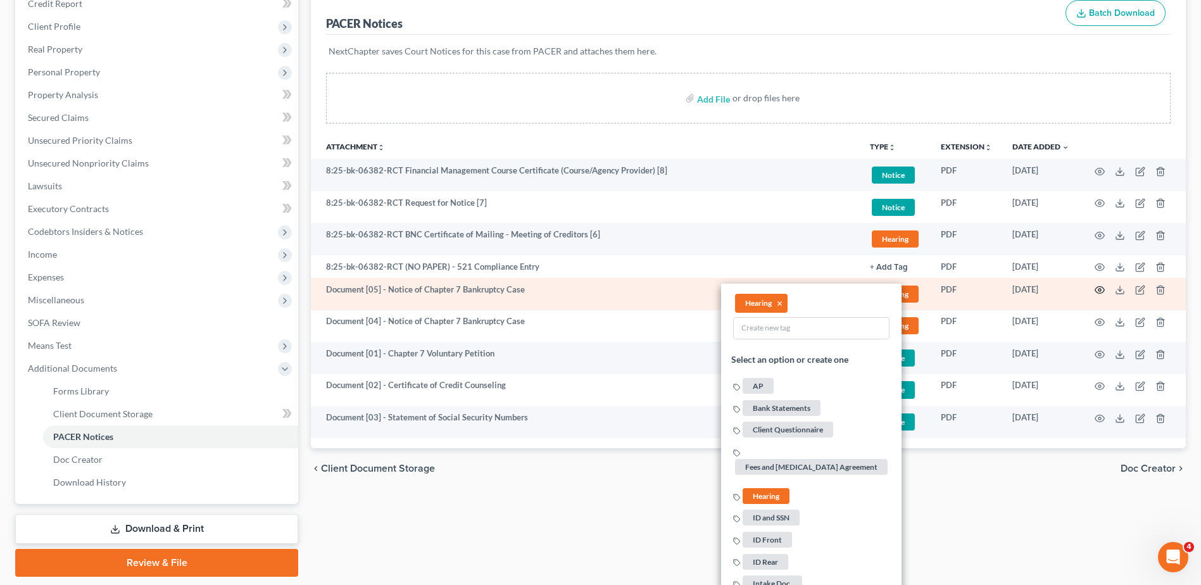
click at [1098, 289] on icon "button" at bounding box center [1099, 290] width 10 height 10
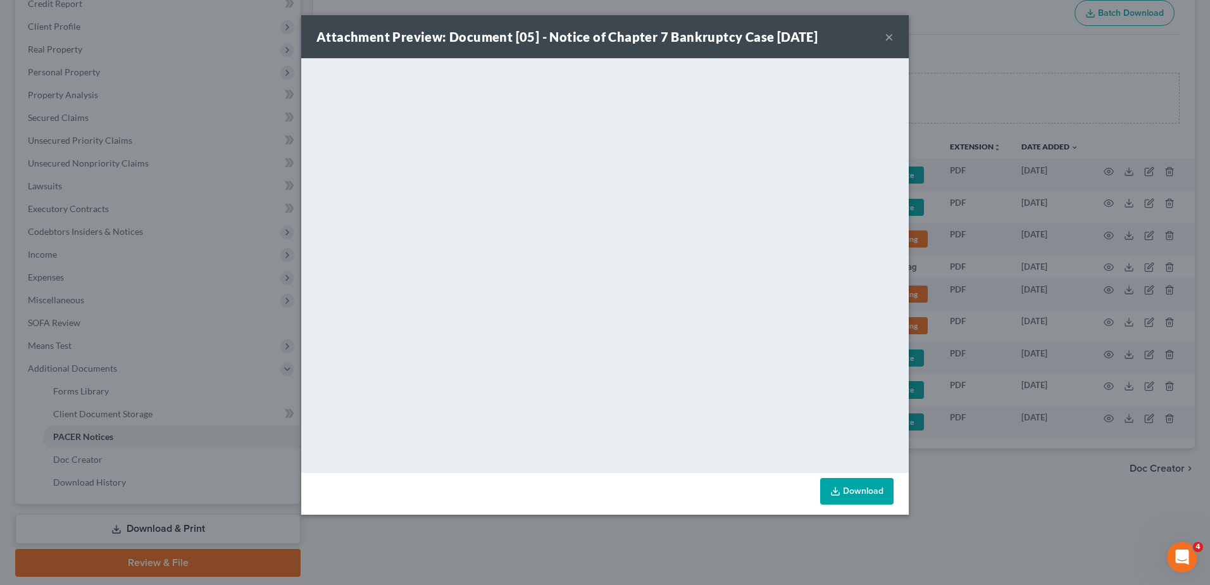
click at [889, 35] on button "×" at bounding box center [889, 36] width 9 height 15
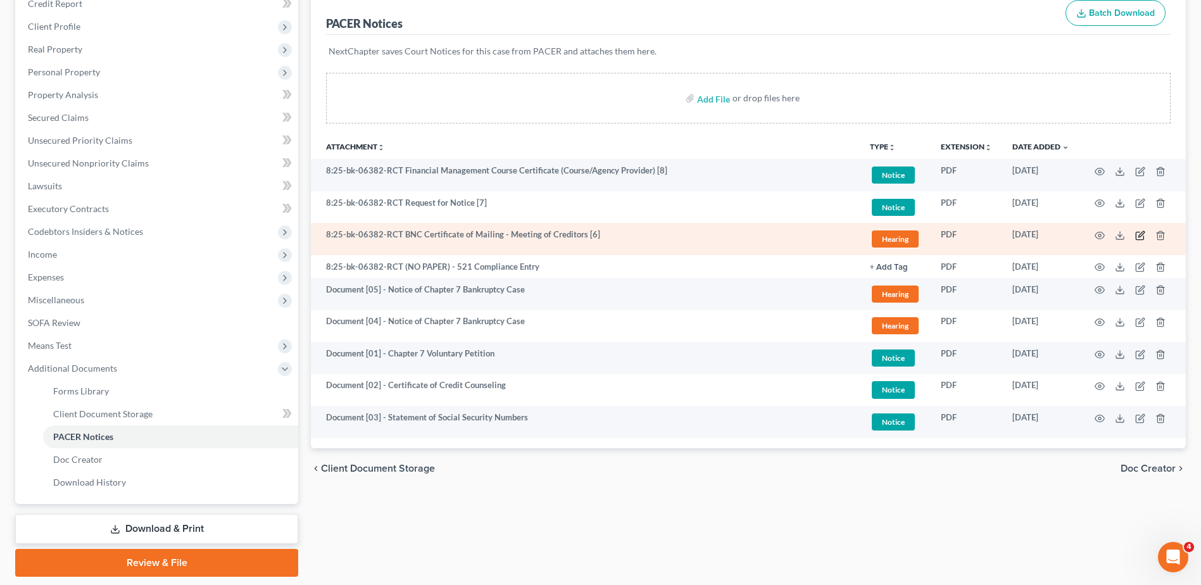
click at [1136, 235] on icon "button" at bounding box center [1140, 236] width 8 height 8
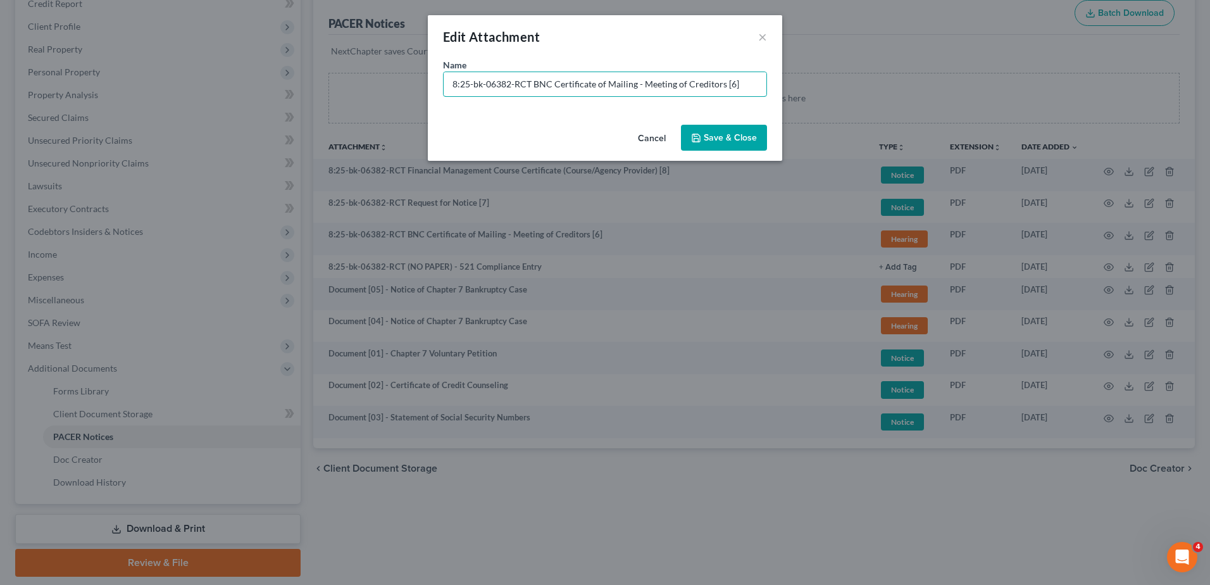
drag, startPoint x: 746, startPoint y: 83, endPoint x: -3, endPoint y: 80, distance: 748.9
click at [0, 80] on html "Home New Case Client Portal Directory Cases DebtorCC WELLER LEGAL GROUP PA kcas…" at bounding box center [605, 231] width 1210 height 787
paste input "Document [03] -"
click at [501, 85] on input "Document [03] -" at bounding box center [605, 84] width 323 height 24
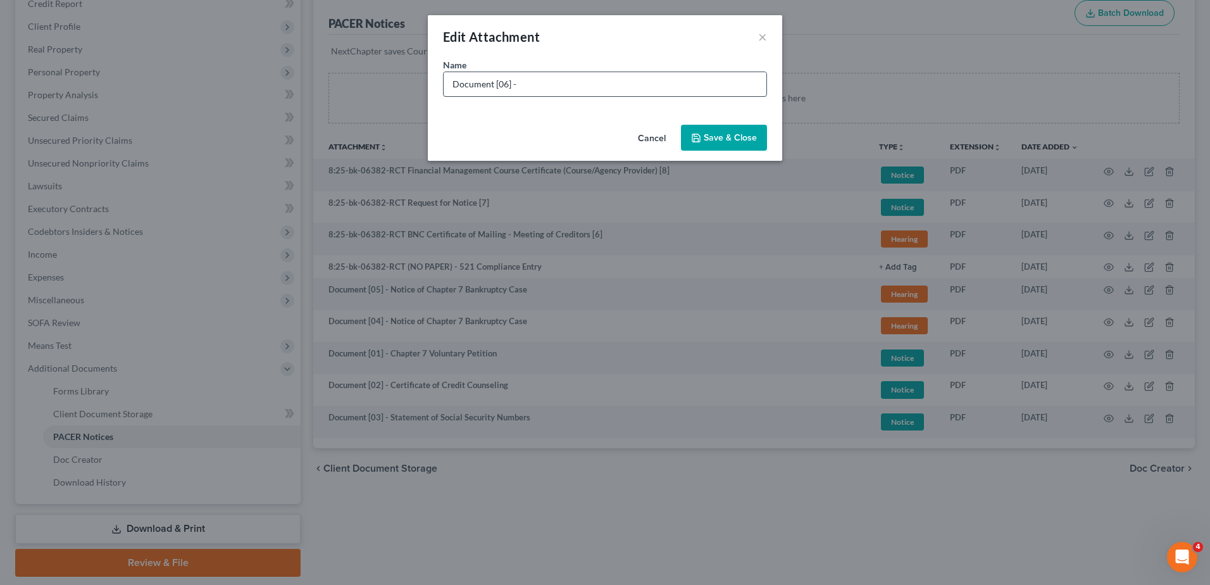
click at [543, 75] on input "Document [06] -" at bounding box center [605, 84] width 323 height 24
type input "Document [06] - COS for Doc. 5"
click at [717, 129] on button "Save & Close" at bounding box center [724, 138] width 86 height 27
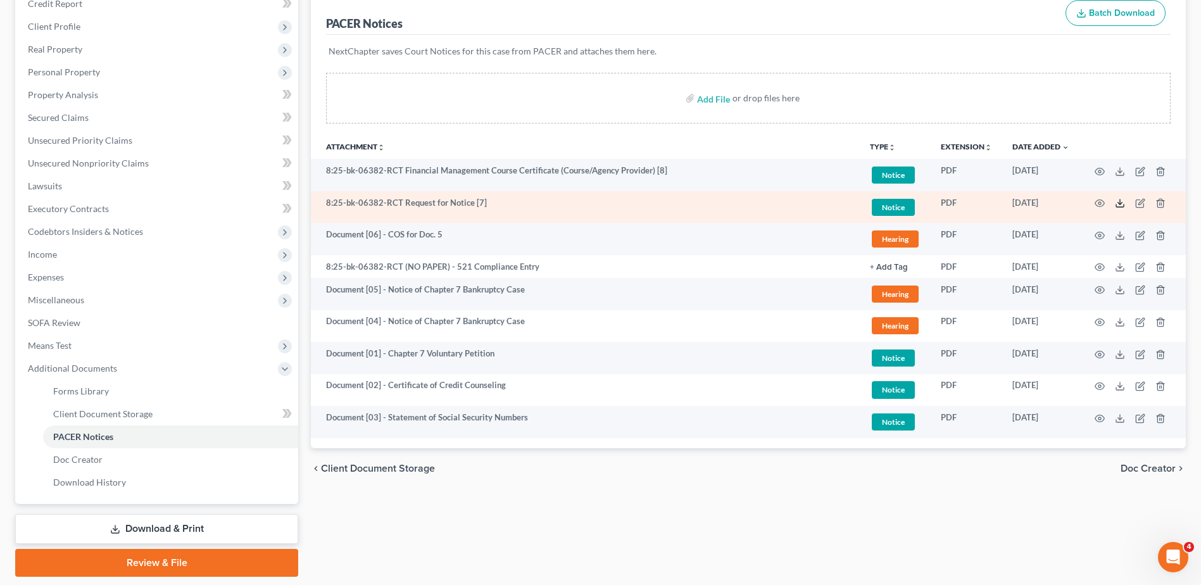
click at [1120, 201] on line at bounding box center [1120, 201] width 0 height 5
click at [1142, 204] on icon "button" at bounding box center [1140, 203] width 10 height 10
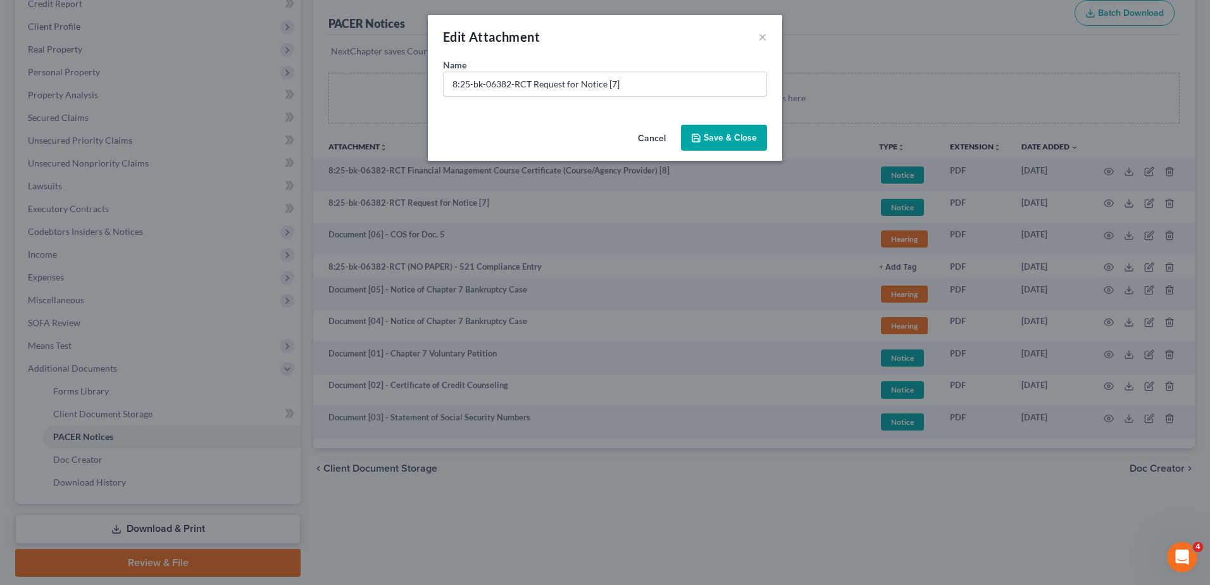
drag, startPoint x: 320, startPoint y: 89, endPoint x: 216, endPoint y: 89, distance: 104.4
click at [216, 89] on div "Edit Attachment × Name * 8:25-bk-06382-RCT Request for Notice [7] Cancel Save &…" at bounding box center [605, 292] width 1210 height 585
paste input "Document [03] -"
click at [503, 85] on input "Document [03] -" at bounding box center [605, 84] width 323 height 24
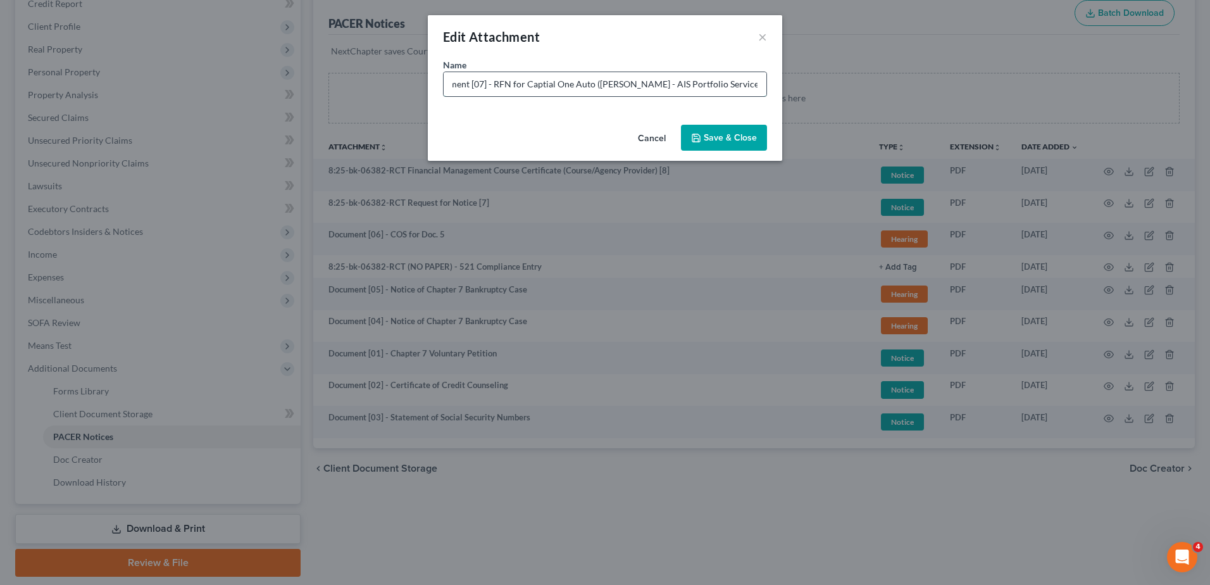
scroll to position [0, 28]
type input "Document [07] - RFN for Captial One Auto (Amitkumar Sharma - AIS Portfolio Serv…"
click at [725, 134] on span "Save & Close" at bounding box center [730, 137] width 53 height 11
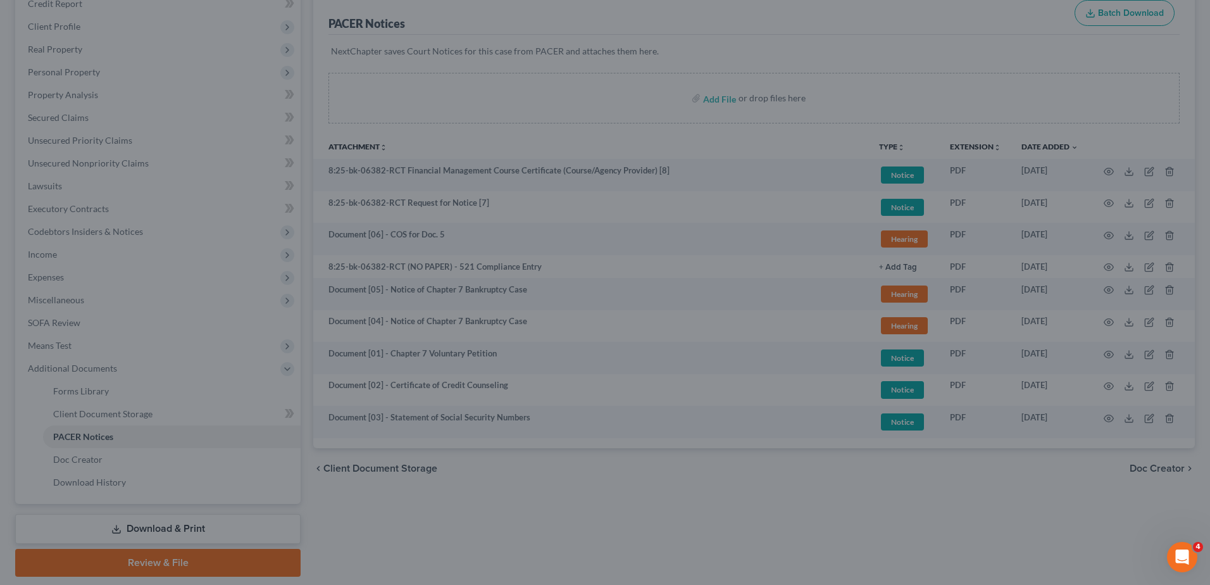
scroll to position [0, 0]
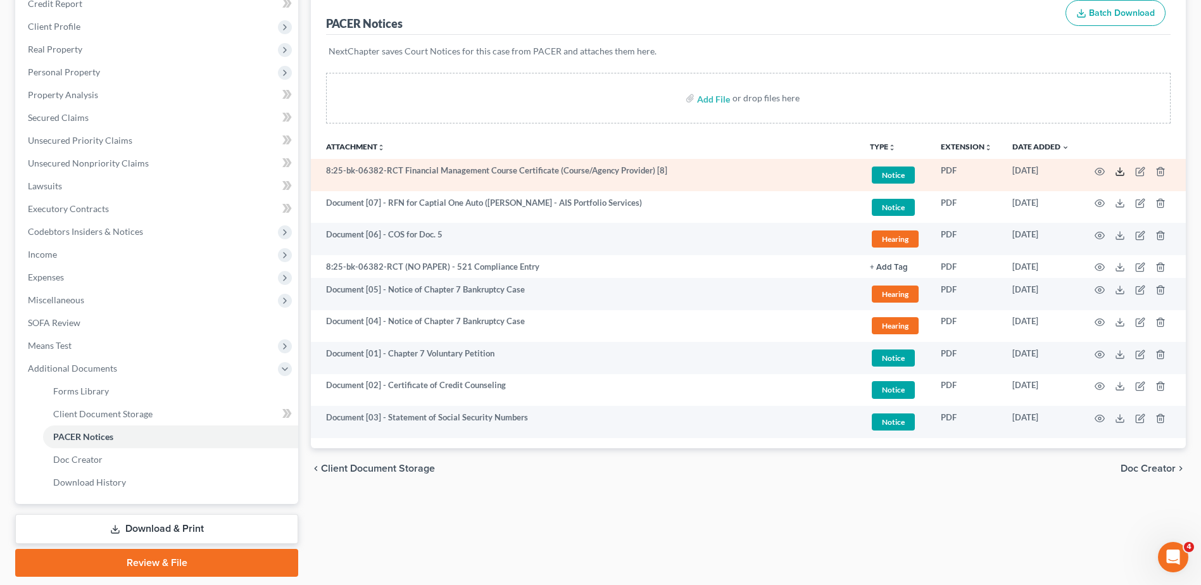
click at [1123, 171] on icon at bounding box center [1120, 171] width 10 height 10
click at [1137, 170] on icon "button" at bounding box center [1140, 171] width 10 height 10
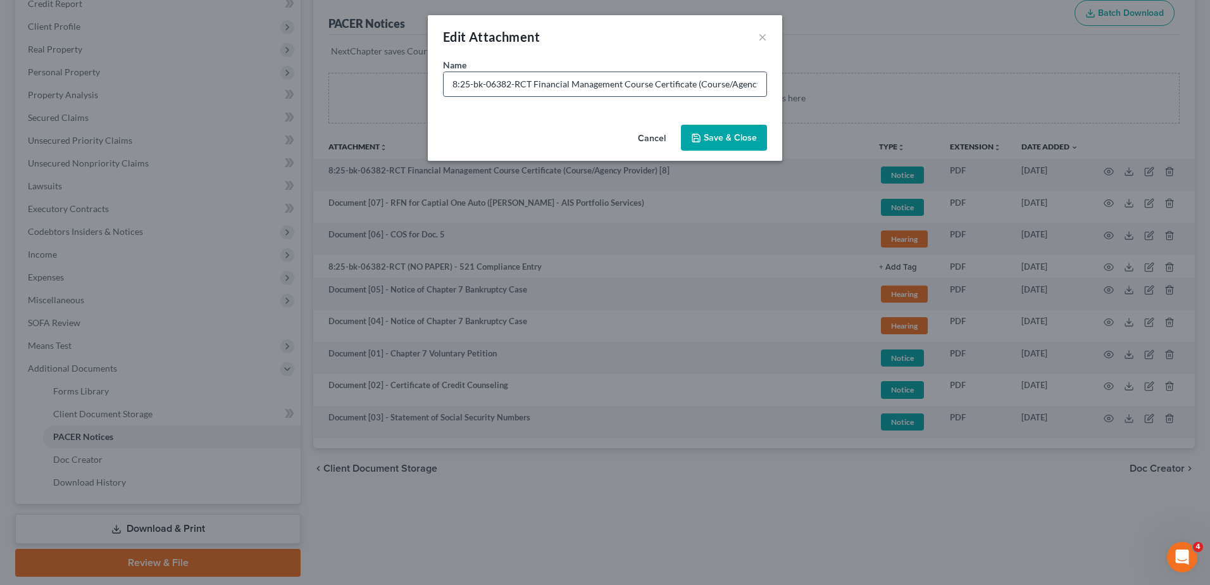
click at [479, 87] on input "8:25-bk-06382-RCT Financial Management Course Certificate (Course/Agency Provid…" at bounding box center [605, 84] width 323 height 24
drag, startPoint x: 531, startPoint y: 81, endPoint x: 344, endPoint y: 93, distance: 187.8
click at [344, 93] on div "Edit Attachment × Name * 8:25-bk-06382-RCT Financial Management Course Certific…" at bounding box center [605, 292] width 1210 height 585
paste input "Document [03] -"
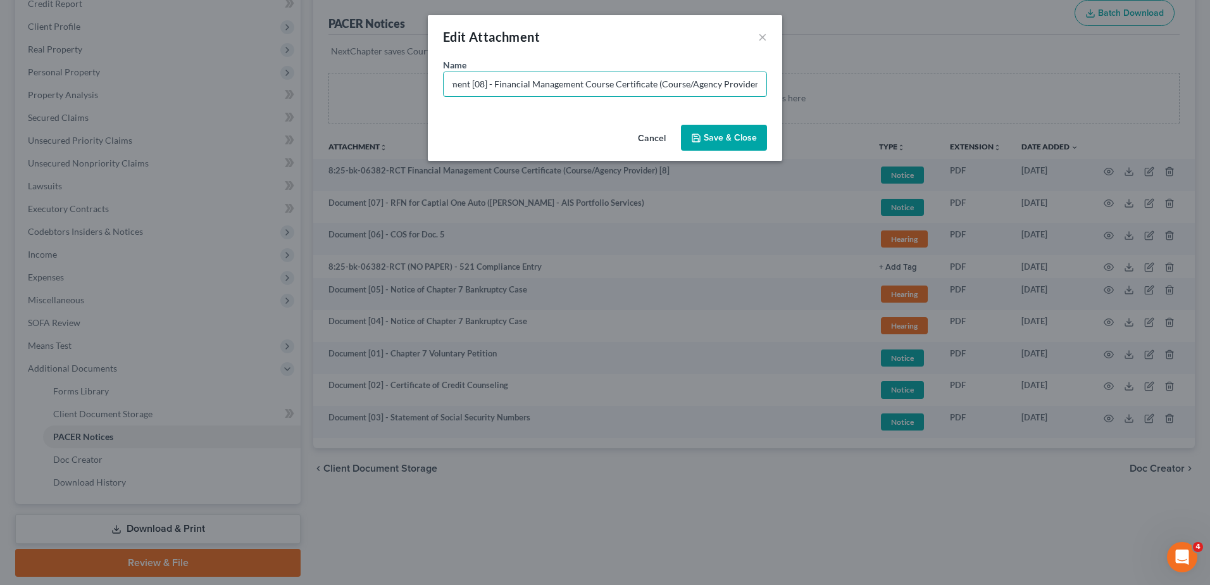
scroll to position [0, 22]
type input "Document [08] - Financial Management Course Certificate (Course/Agency Provider)"
click at [750, 127] on button "Save & Close" at bounding box center [724, 138] width 86 height 27
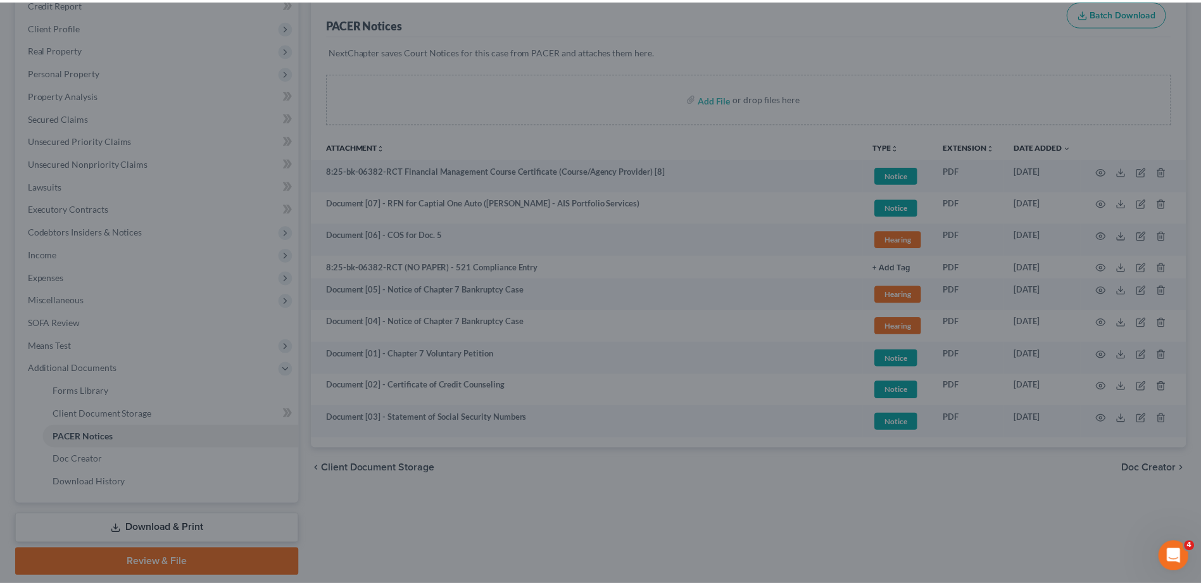
scroll to position [0, 0]
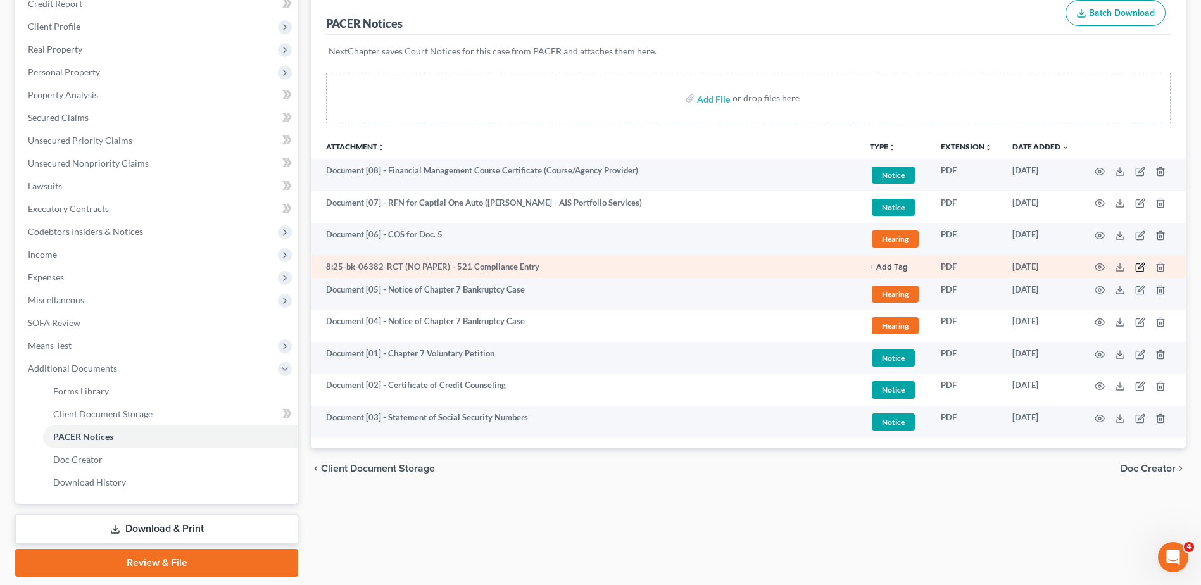
click at [1137, 265] on icon "button" at bounding box center [1140, 267] width 10 height 10
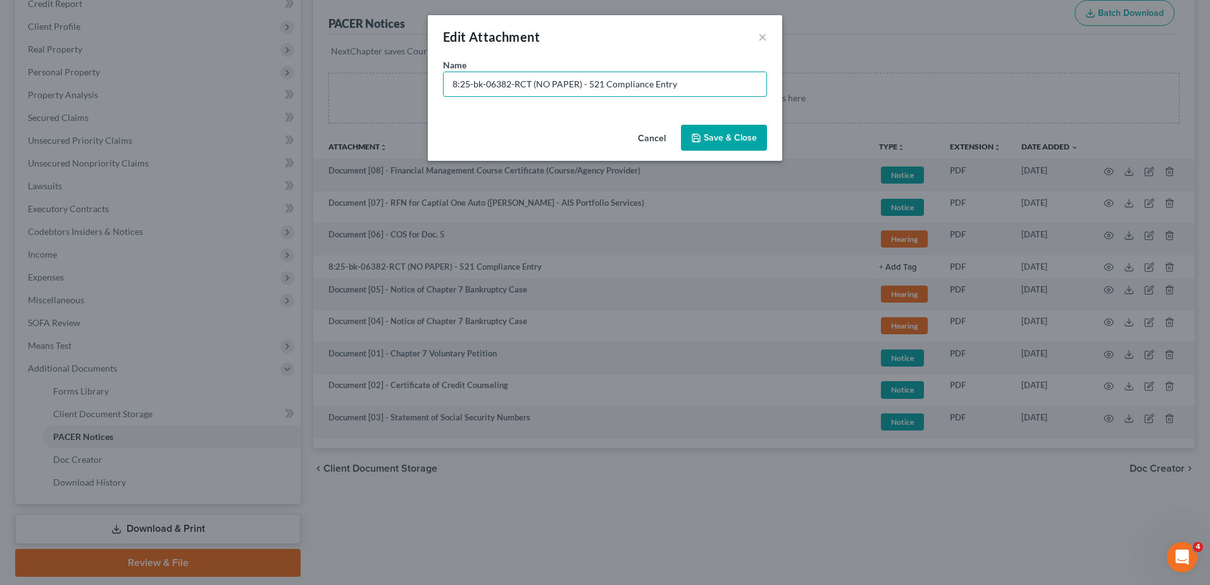
drag, startPoint x: 587, startPoint y: 84, endPoint x: 289, endPoint y: 81, distance: 297.5
click at [289, 81] on div "Edit Attachment × Name * 8:25-bk-06382-RCT (NO PAPER) - 521 Compliance Entry Ca…" at bounding box center [605, 292] width 1210 height 585
type input "No Paper [01] - 521 Compliance Entry"
click at [772, 132] on div "Cancel Save & Close" at bounding box center [605, 141] width 354 height 42
click at [761, 132] on button "Save & Close" at bounding box center [724, 138] width 86 height 27
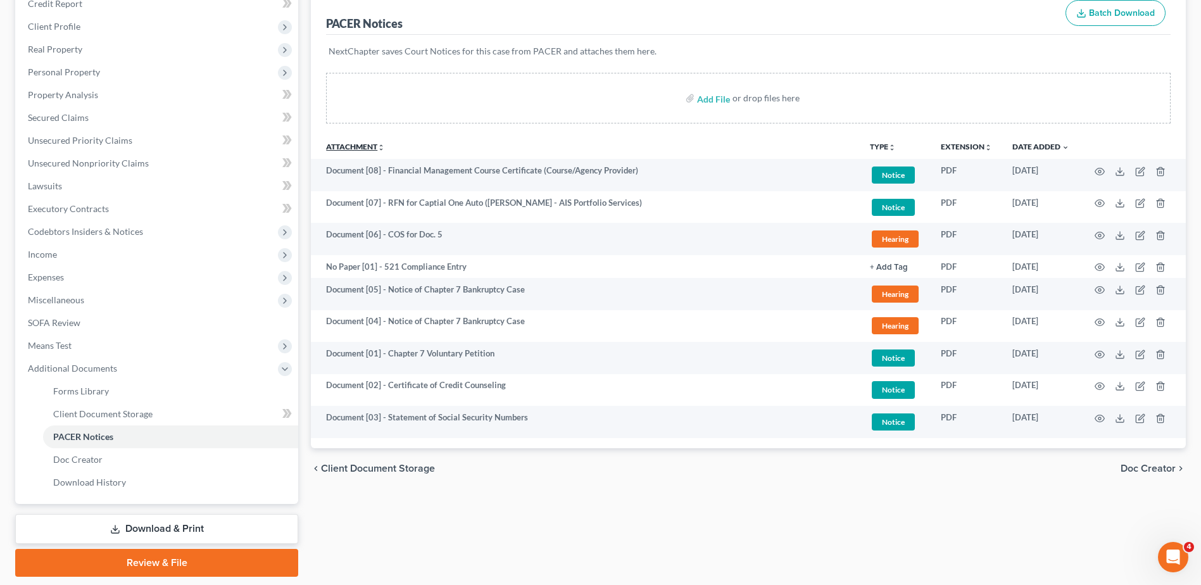
click at [380, 144] on icon "unfold_more" at bounding box center [381, 148] width 8 height 8
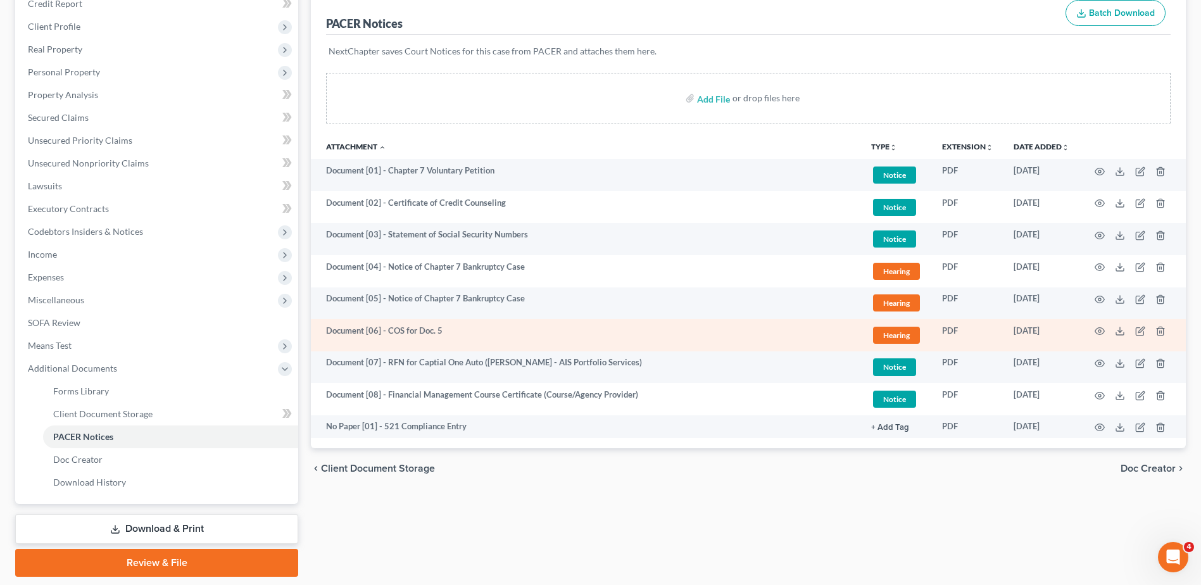
click at [878, 336] on span "Hearing" at bounding box center [896, 335] width 47 height 17
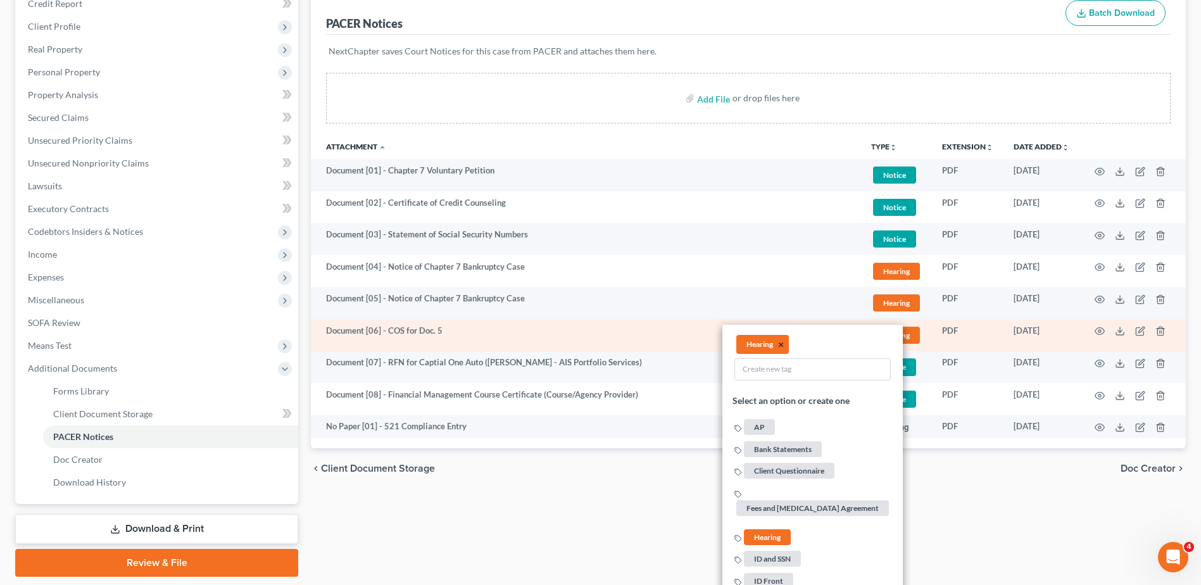
click at [782, 342] on button "×" at bounding box center [781, 344] width 6 height 11
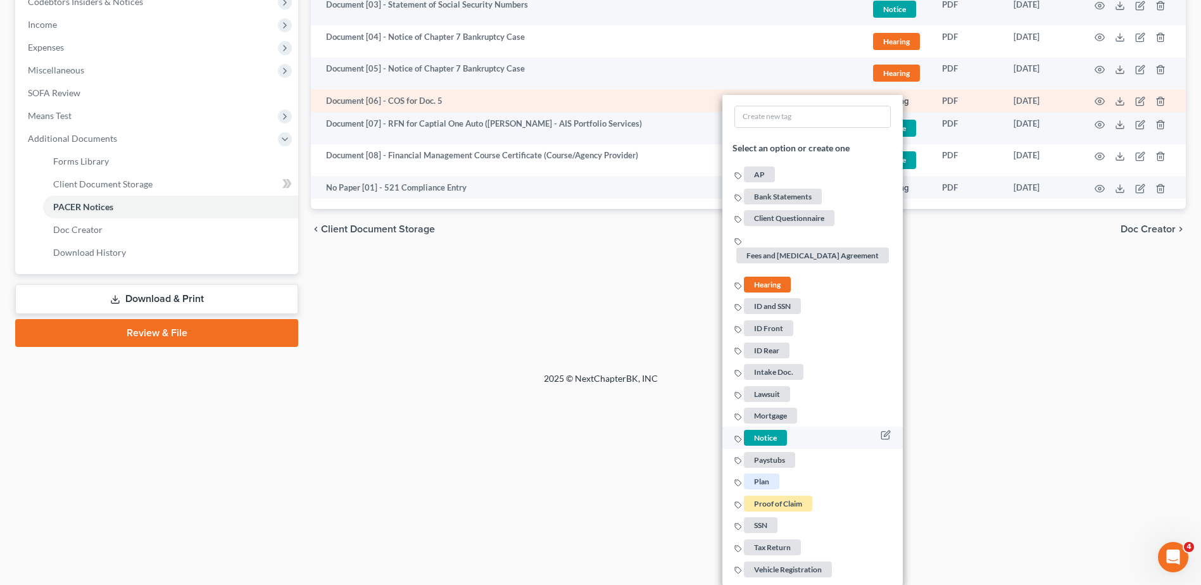
click at [768, 439] on span "Notice" at bounding box center [765, 438] width 43 height 16
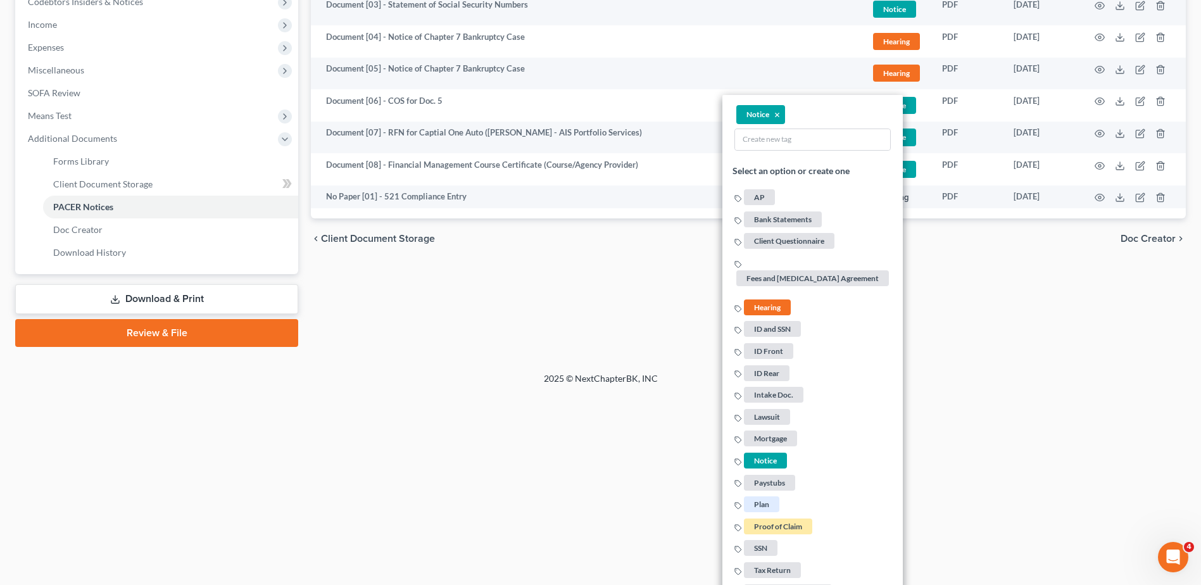
click at [1016, 395] on html "Home New Case Client Portal Directory Cases DebtorCC WELLER LEGAL GROUP PA kcas…" at bounding box center [600, 1] width 1201 height 787
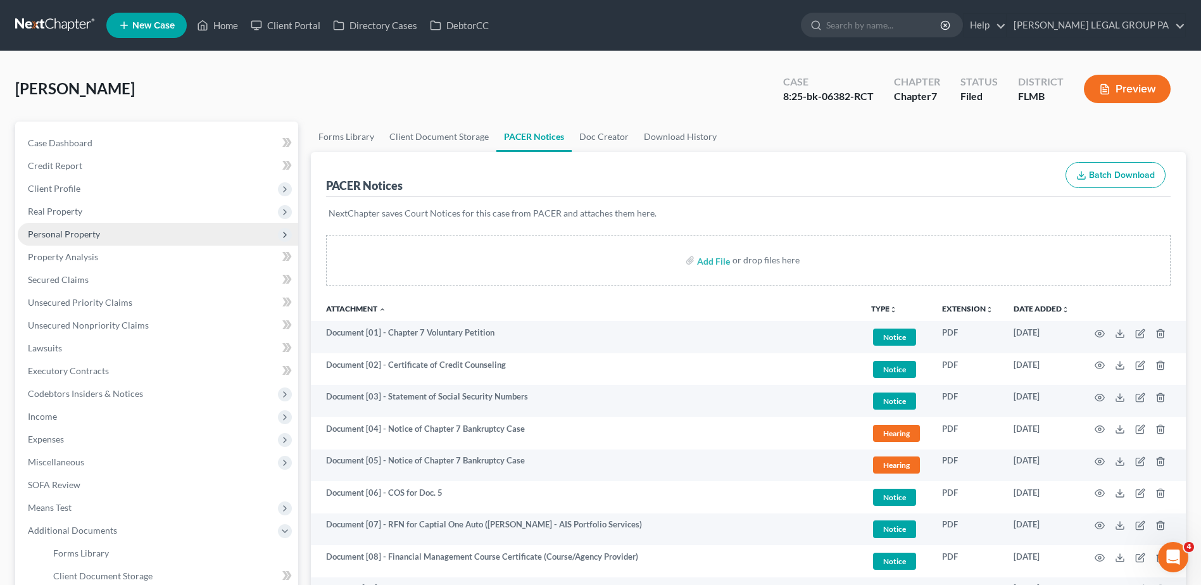
click at [60, 237] on span "Personal Property" at bounding box center [64, 234] width 72 height 11
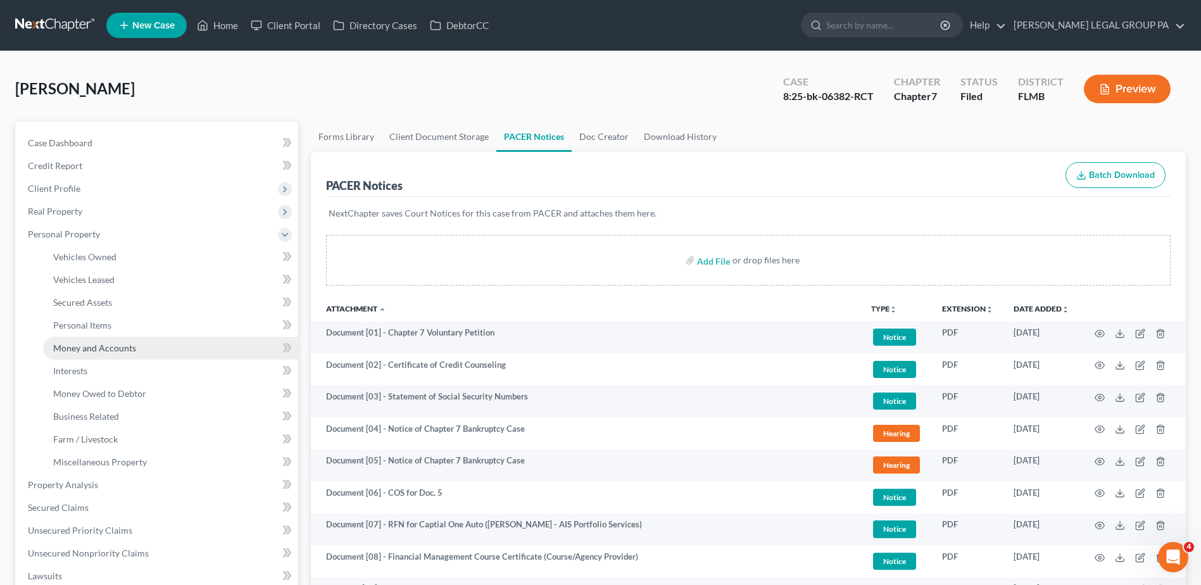
click at [101, 345] on span "Money and Accounts" at bounding box center [94, 347] width 83 height 11
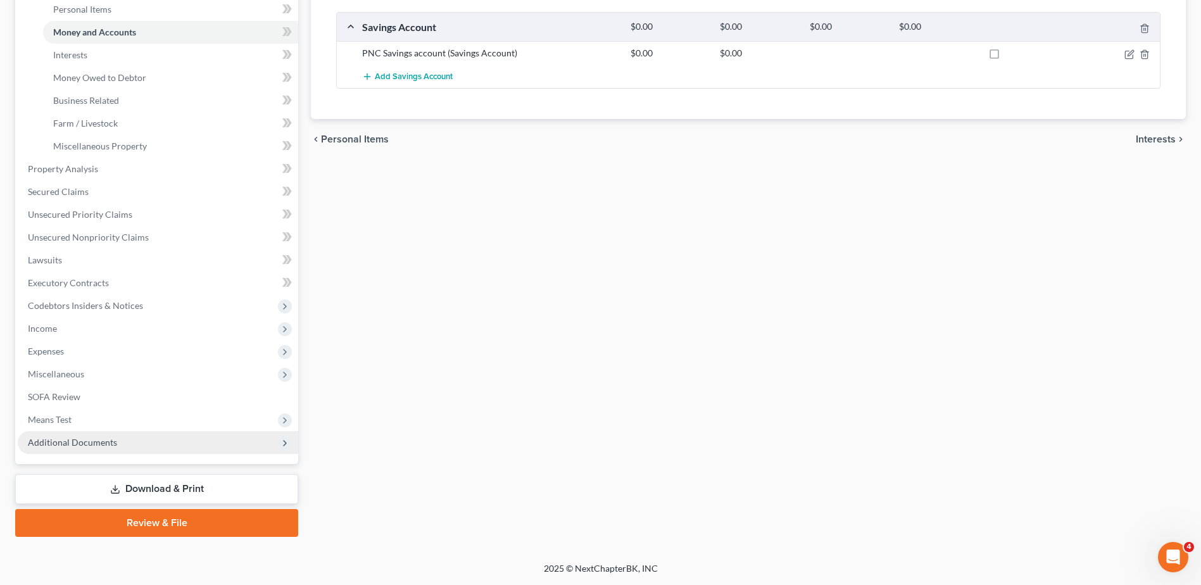
click at [87, 444] on span "Additional Documents" at bounding box center [72, 442] width 89 height 11
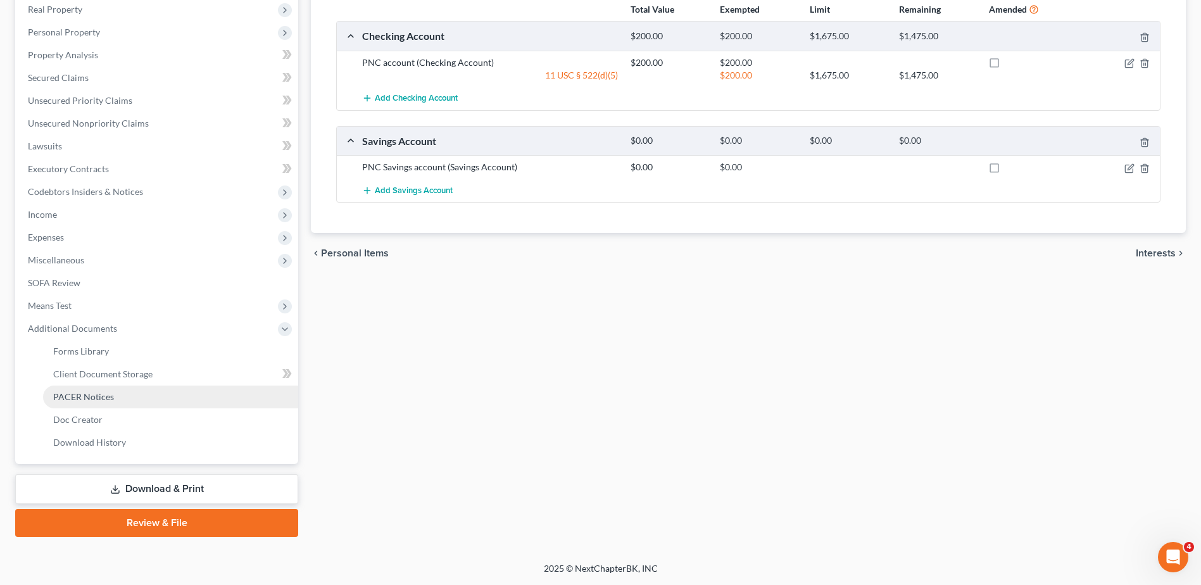
click at [82, 398] on span "PACER Notices" at bounding box center [83, 396] width 61 height 11
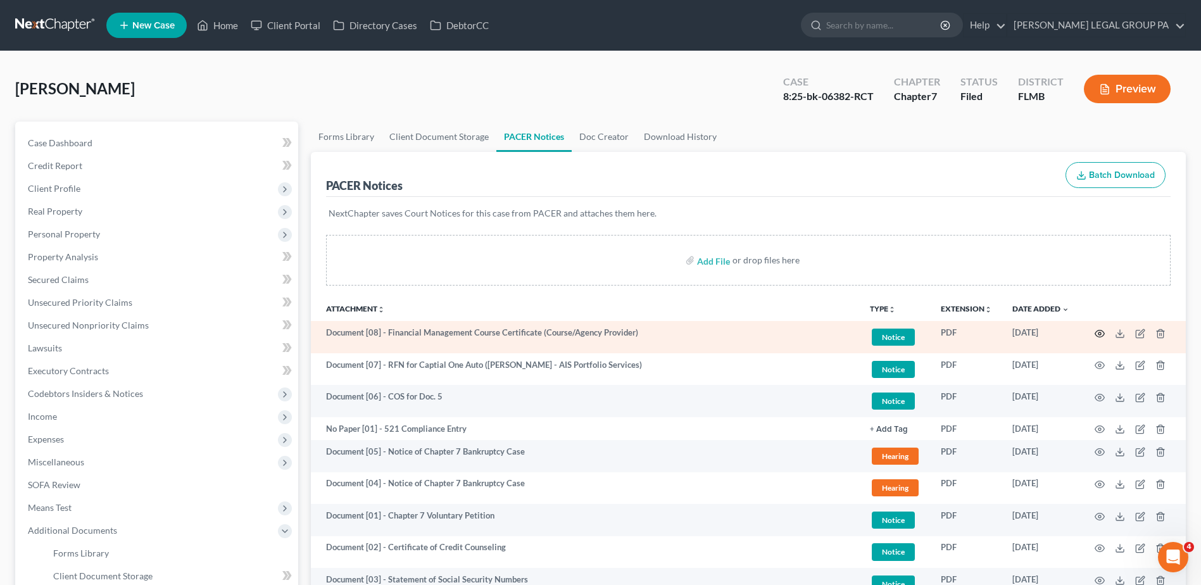
click at [1097, 329] on icon "button" at bounding box center [1099, 334] width 10 height 10
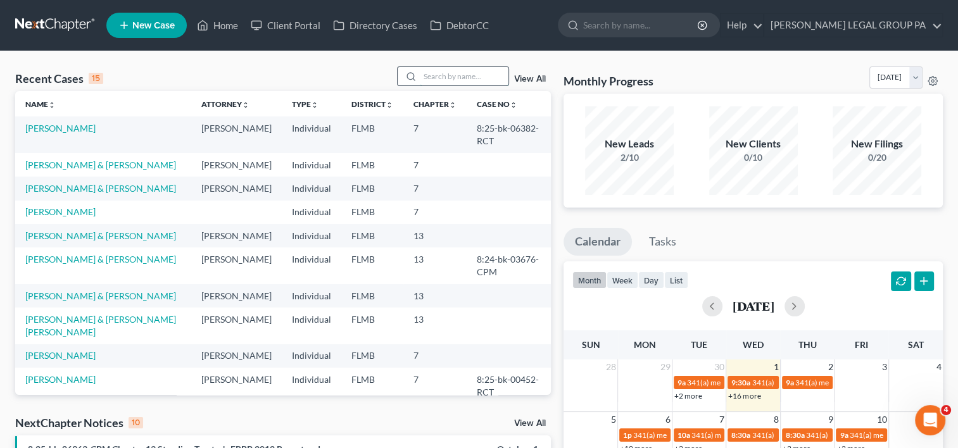
click at [455, 81] on input "search" at bounding box center [464, 76] width 89 height 18
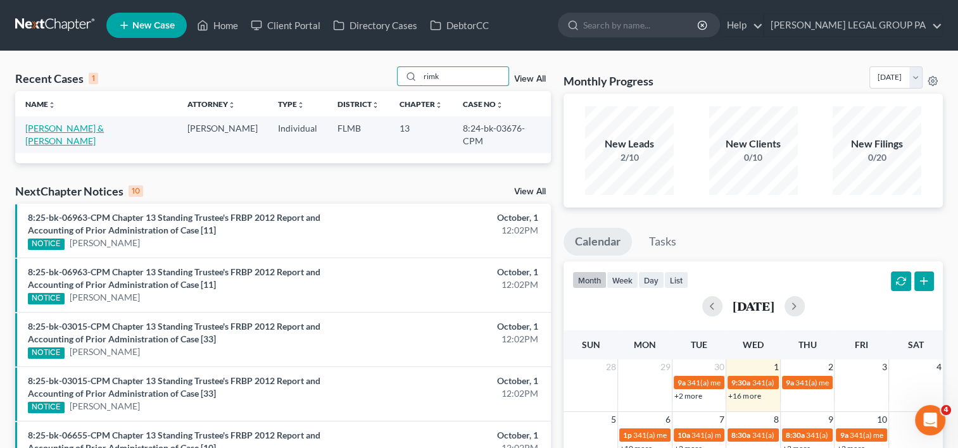
type input "rimk"
click at [104, 126] on link "[PERSON_NAME] & [PERSON_NAME]" at bounding box center [64, 134] width 78 height 23
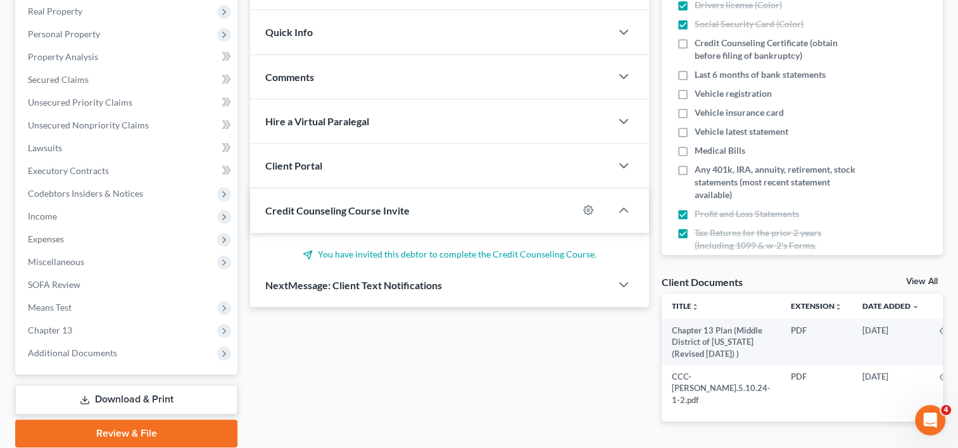
scroll to position [246, 0]
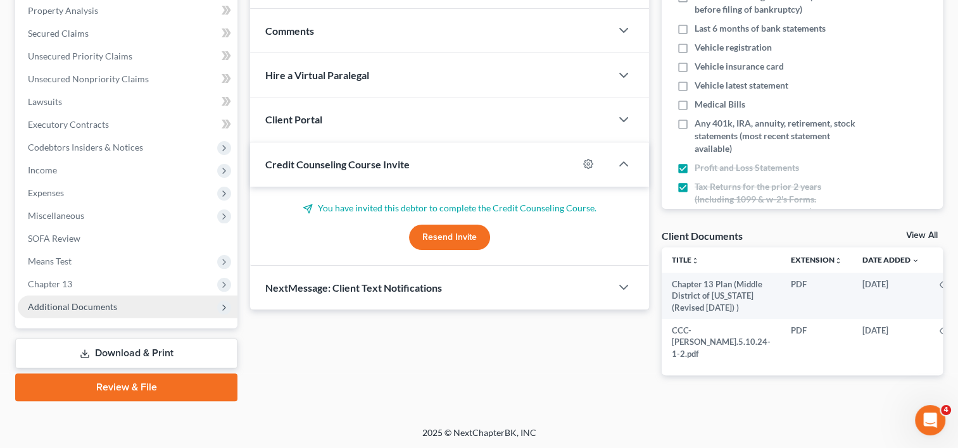
click at [117, 312] on span "Additional Documents" at bounding box center [128, 307] width 220 height 23
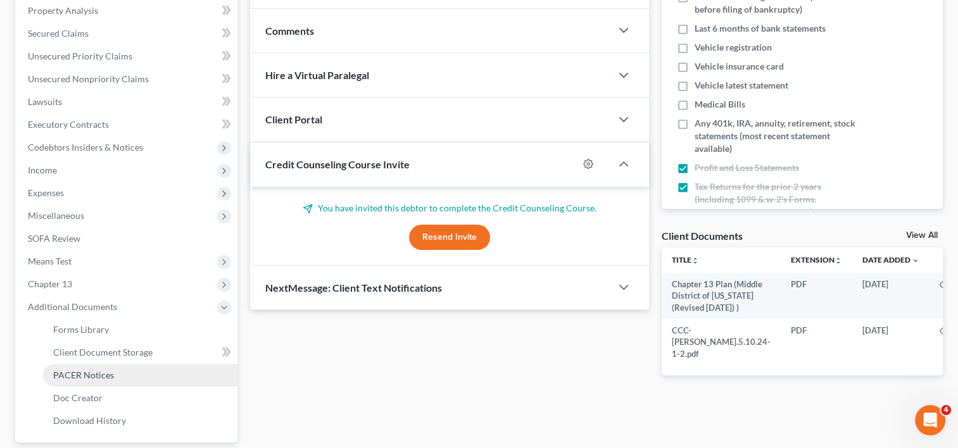
click at [103, 378] on span "PACER Notices" at bounding box center [83, 375] width 61 height 11
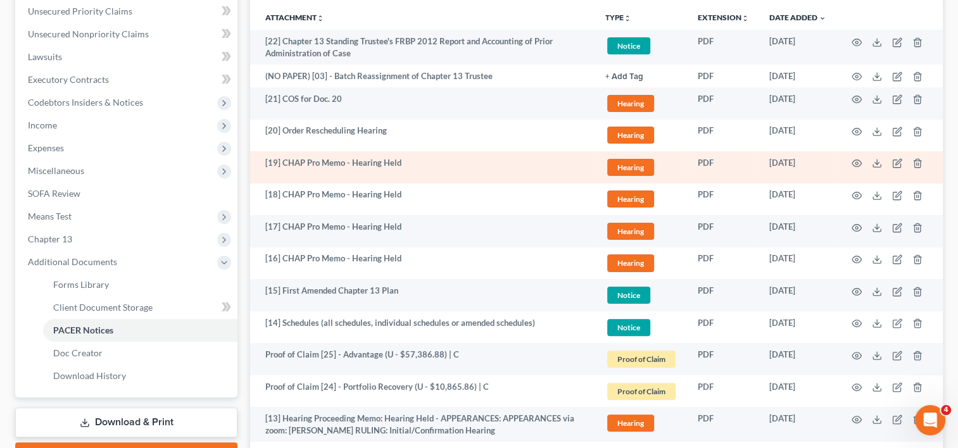
scroll to position [317, 0]
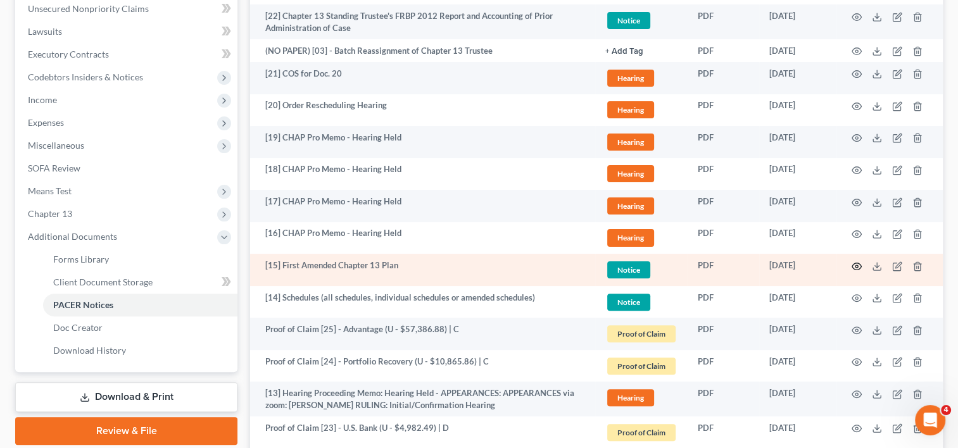
click at [856, 267] on circle "button" at bounding box center [856, 266] width 3 height 3
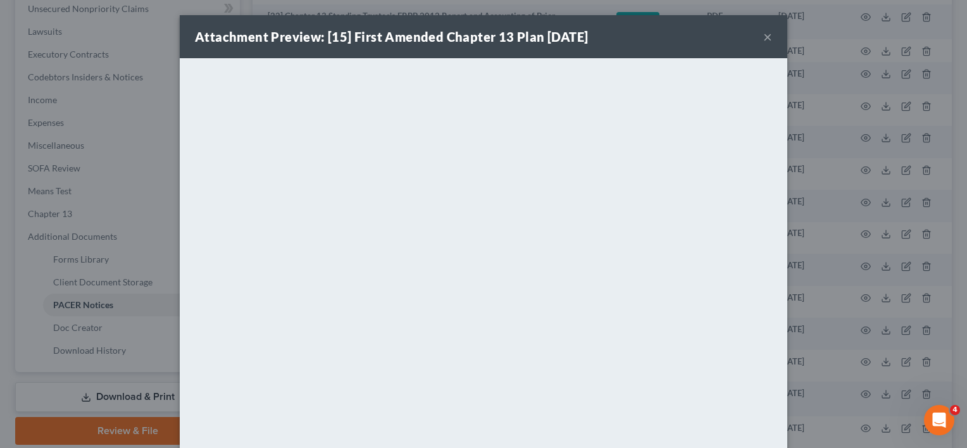
click at [758, 39] on div "Attachment Preview: [15] First Amended Chapter 13 Plan 11/26/2024 ×" at bounding box center [484, 36] width 608 height 43
click at [763, 35] on button "×" at bounding box center [767, 36] width 9 height 15
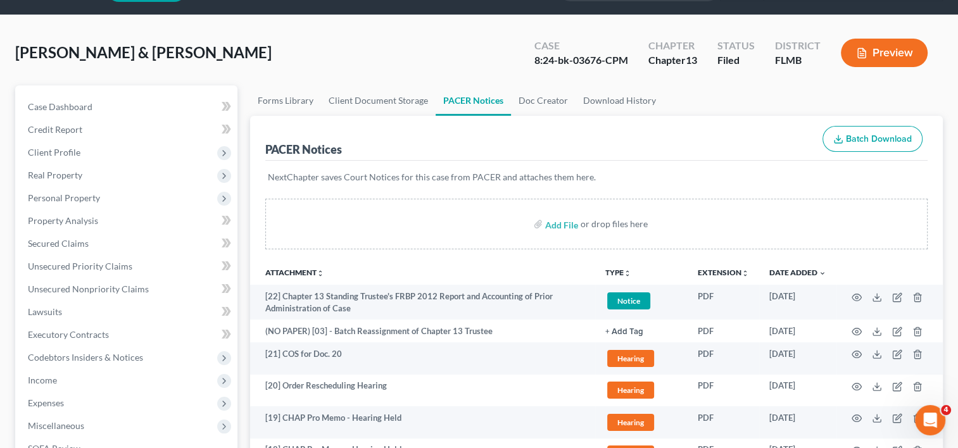
scroll to position [0, 0]
